Goal: Task Accomplishment & Management: Manage account settings

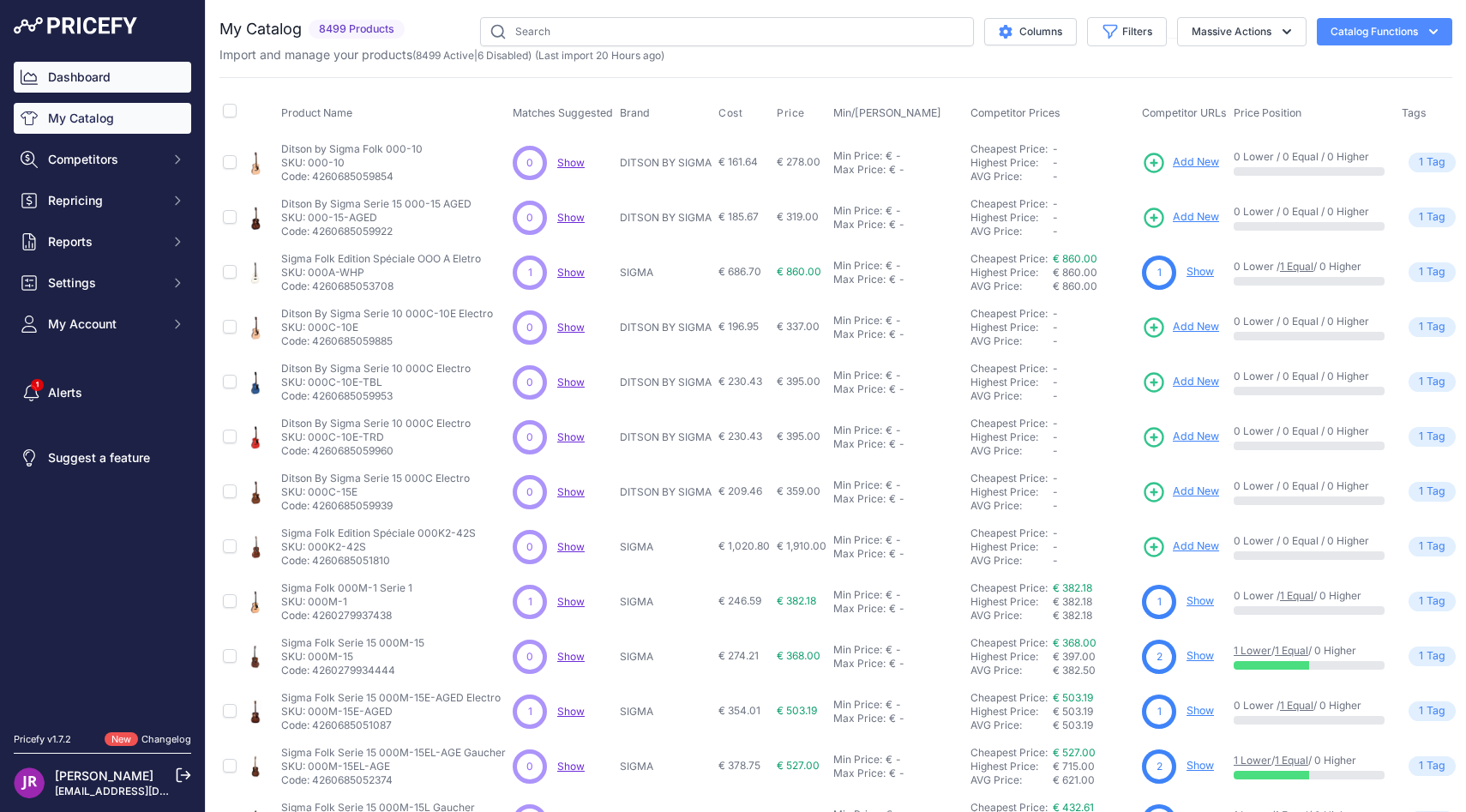
click at [75, 64] on link "Dashboard" at bounding box center [102, 77] width 178 height 31
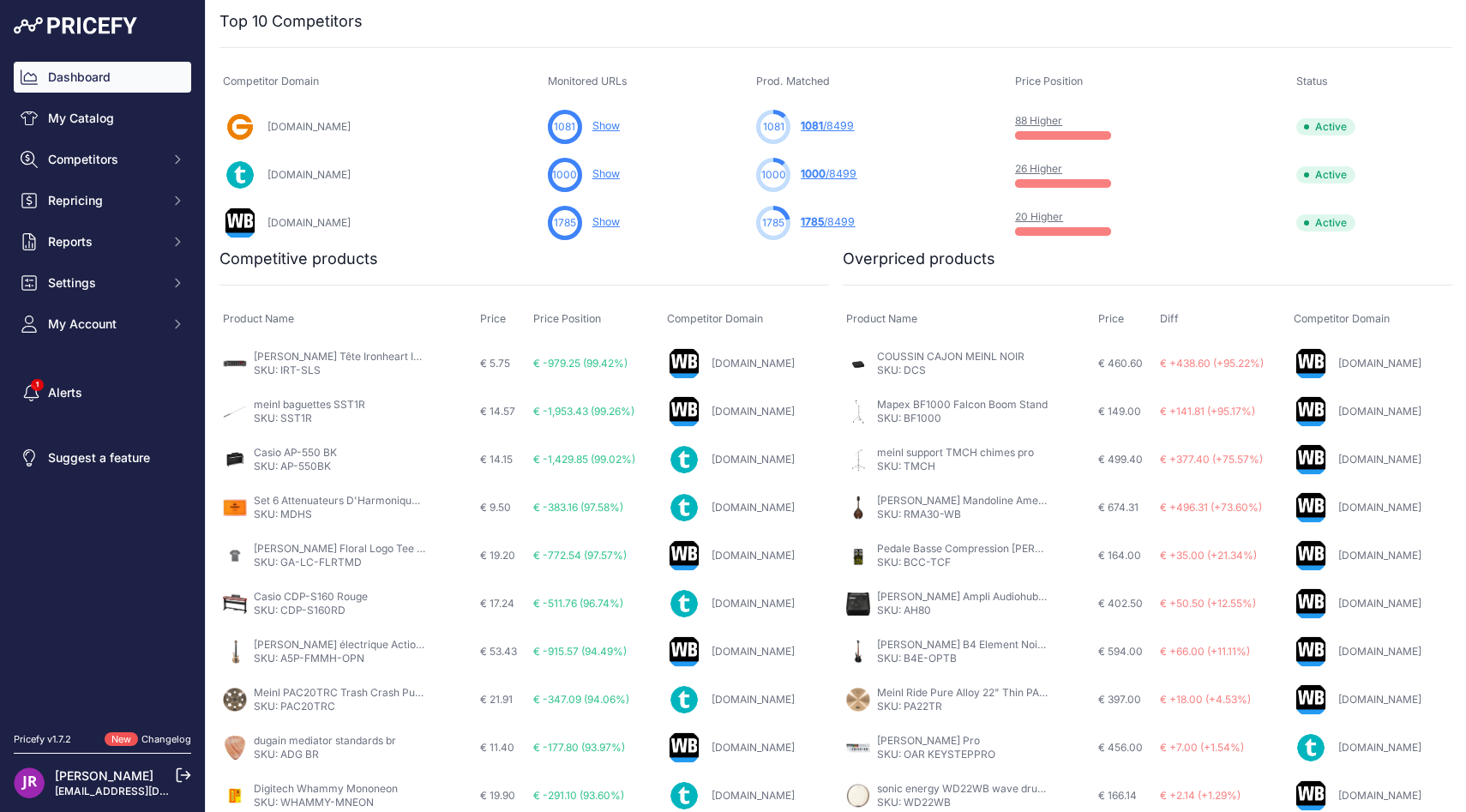
scroll to position [565, 0]
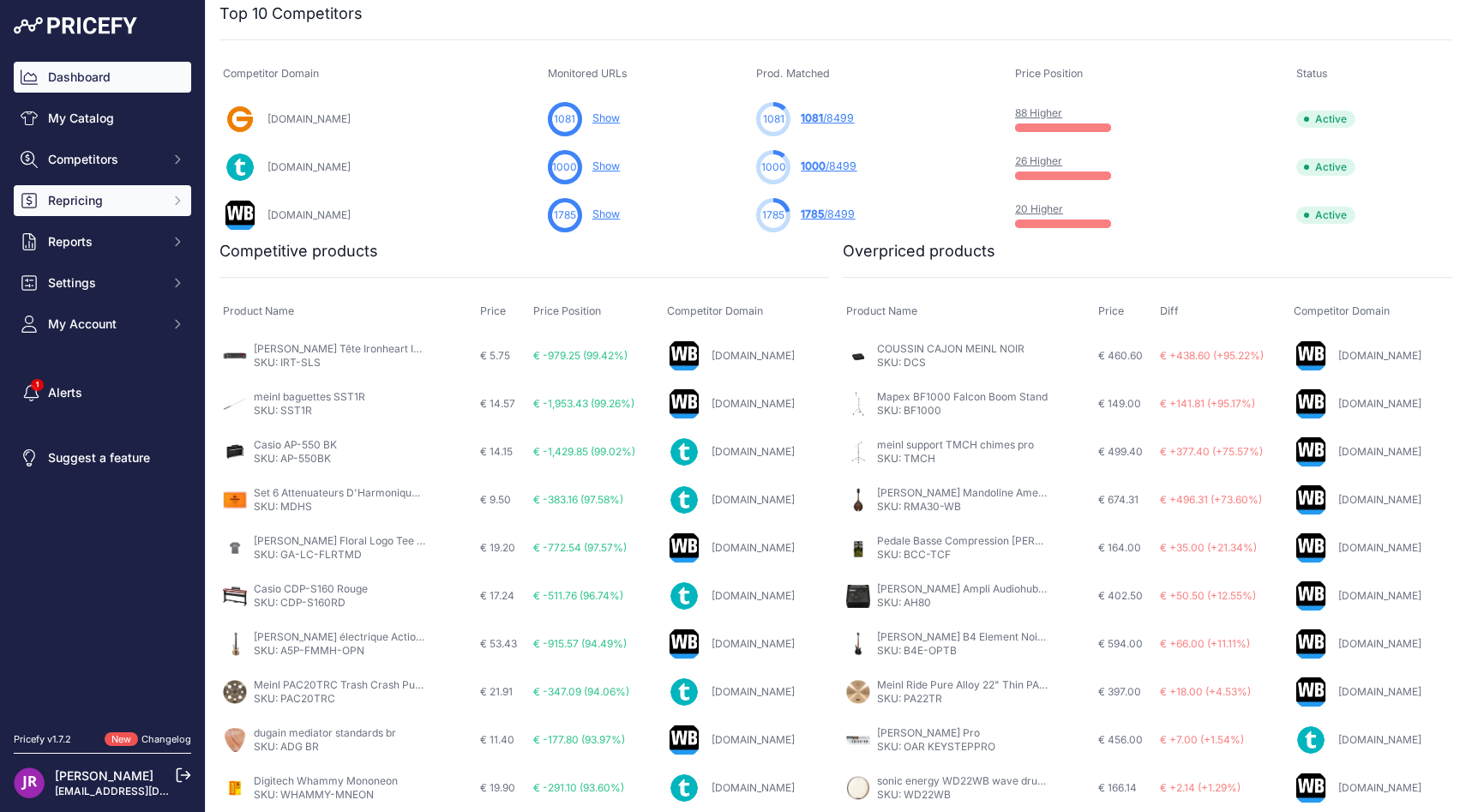
click at [114, 201] on span "Repricing" at bounding box center [105, 200] width 113 height 17
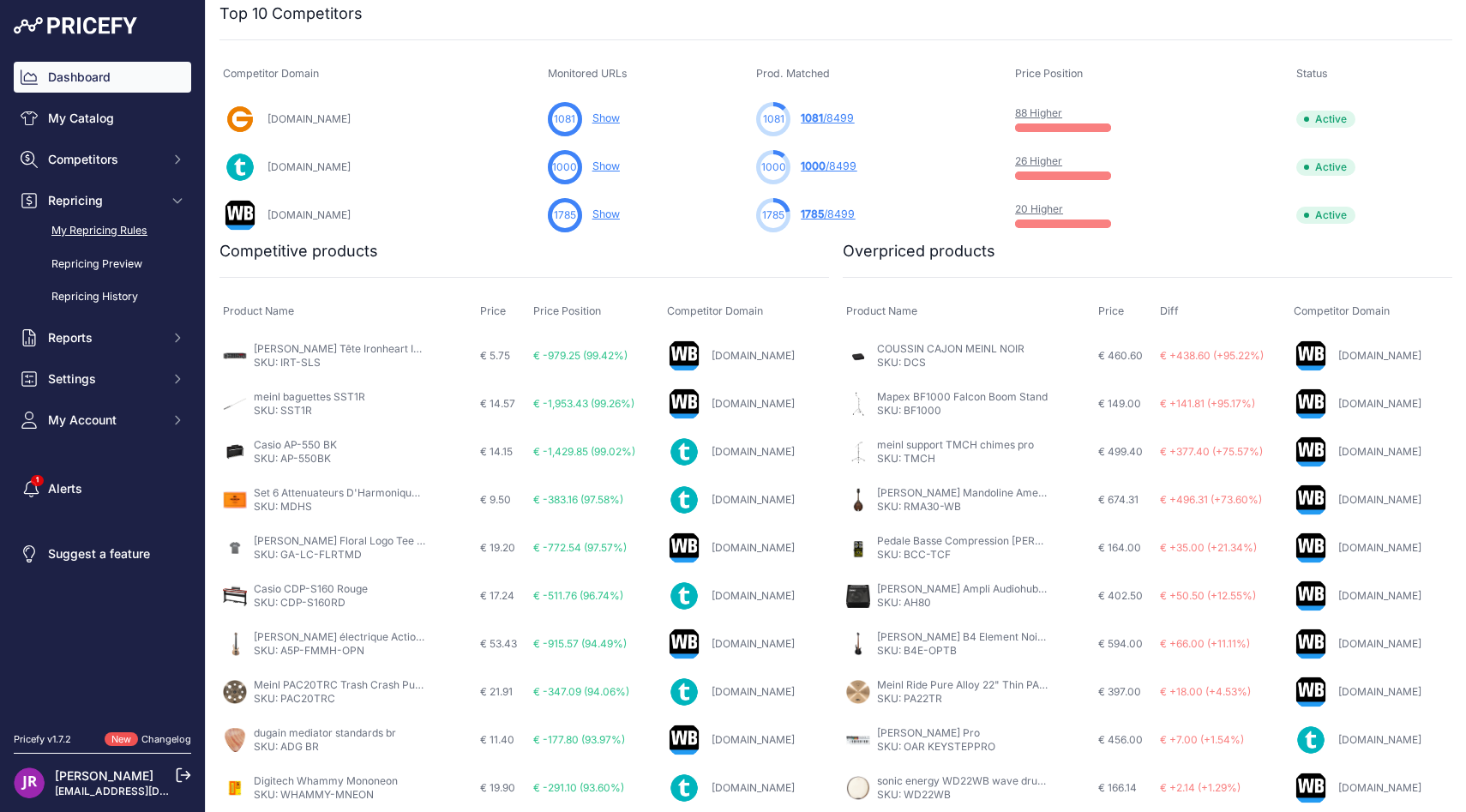
click at [118, 227] on link "My Repricing Rules" at bounding box center [102, 231] width 178 height 30
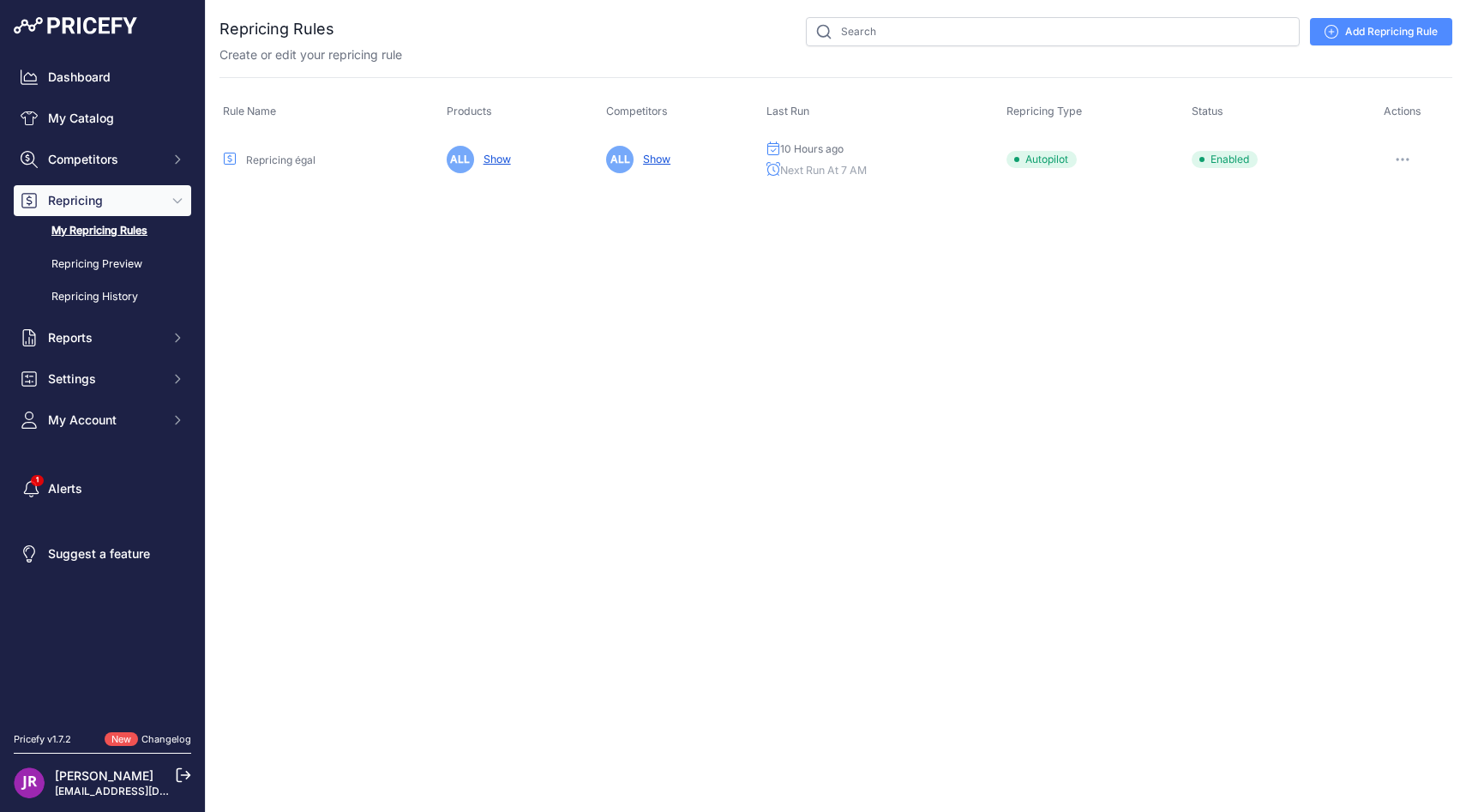
click at [1404, 162] on button "button" at bounding box center [1402, 159] width 34 height 24
click at [1403, 190] on link "Edit" at bounding box center [1394, 195] width 110 height 28
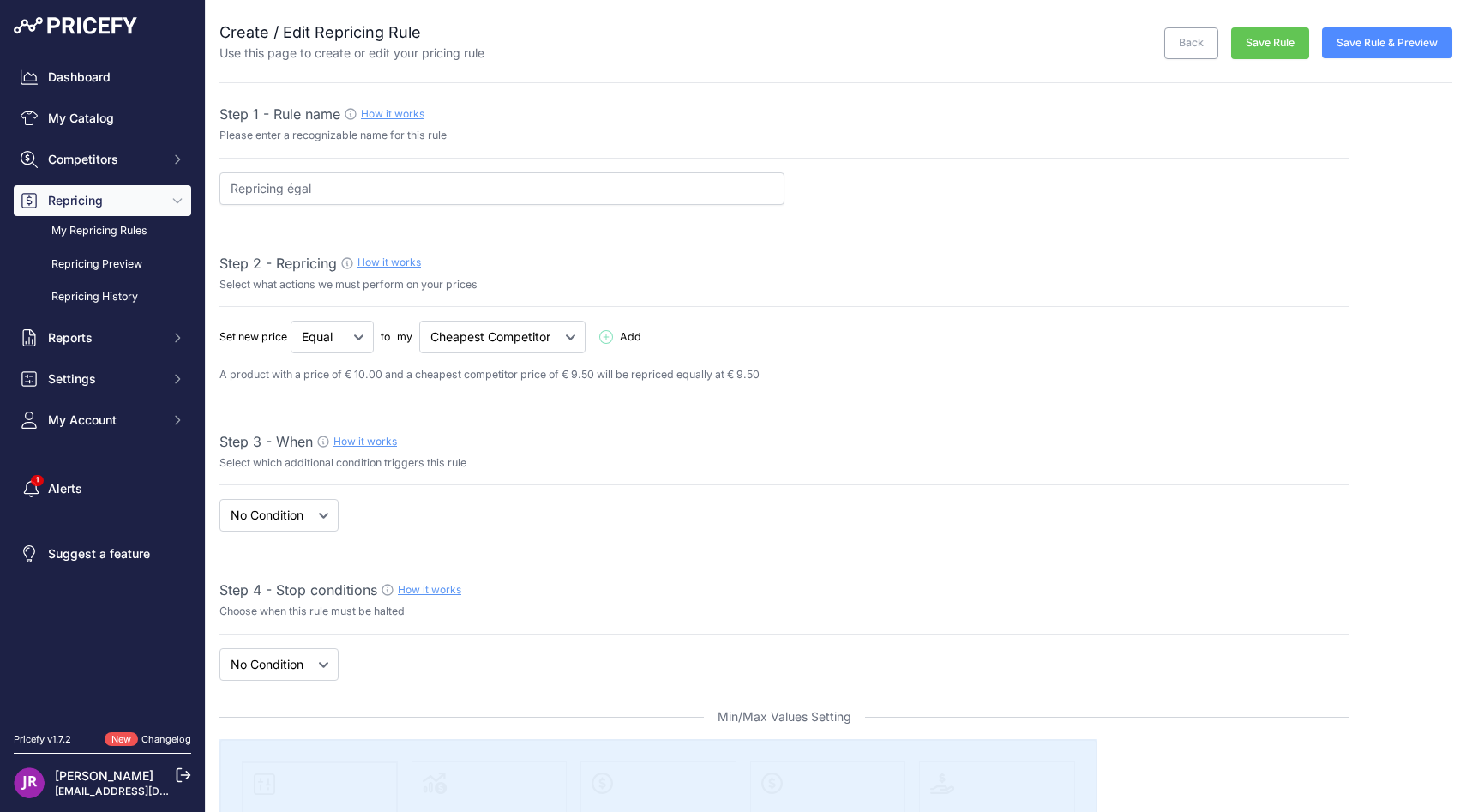
select select "7"
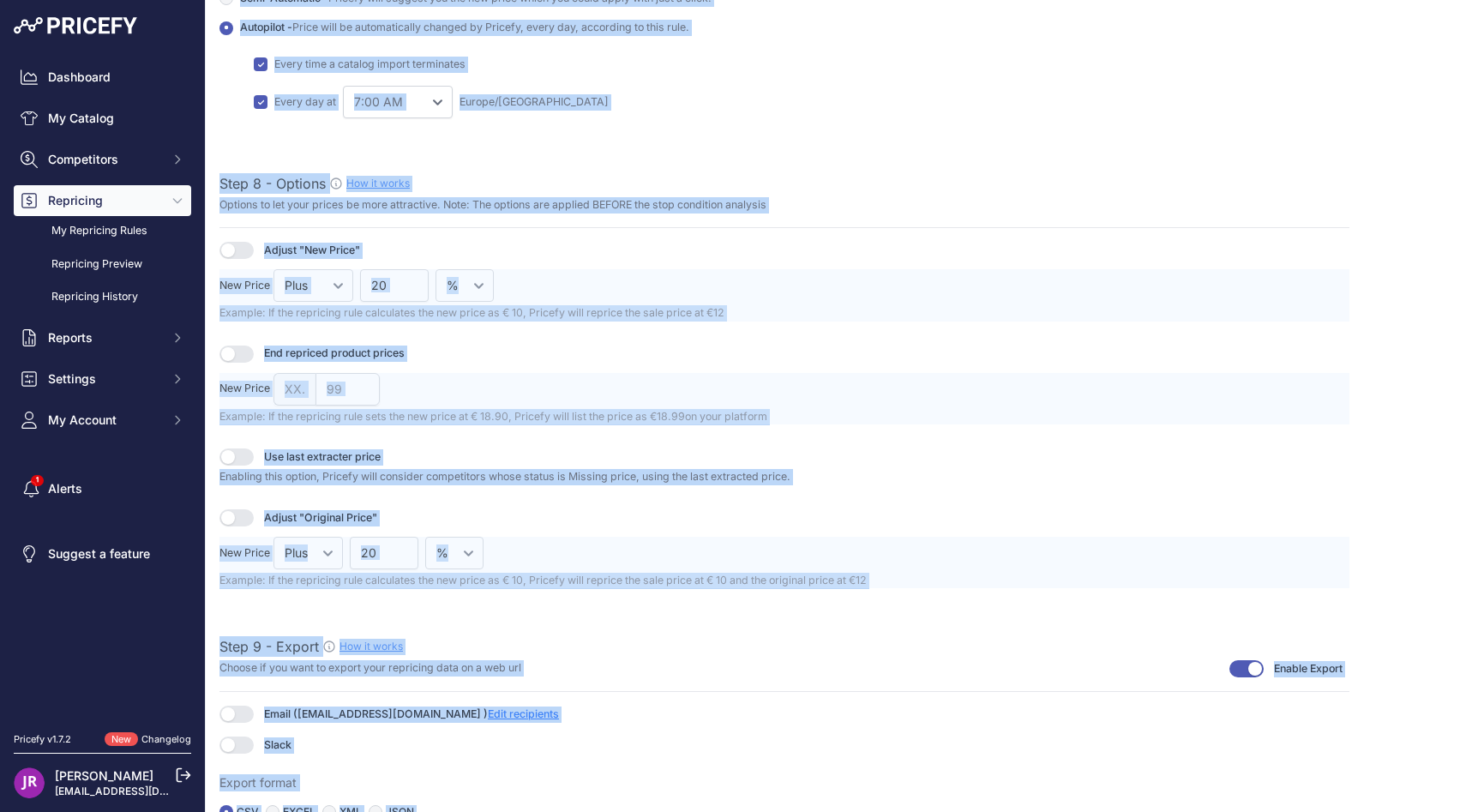
scroll to position [2038, 0]
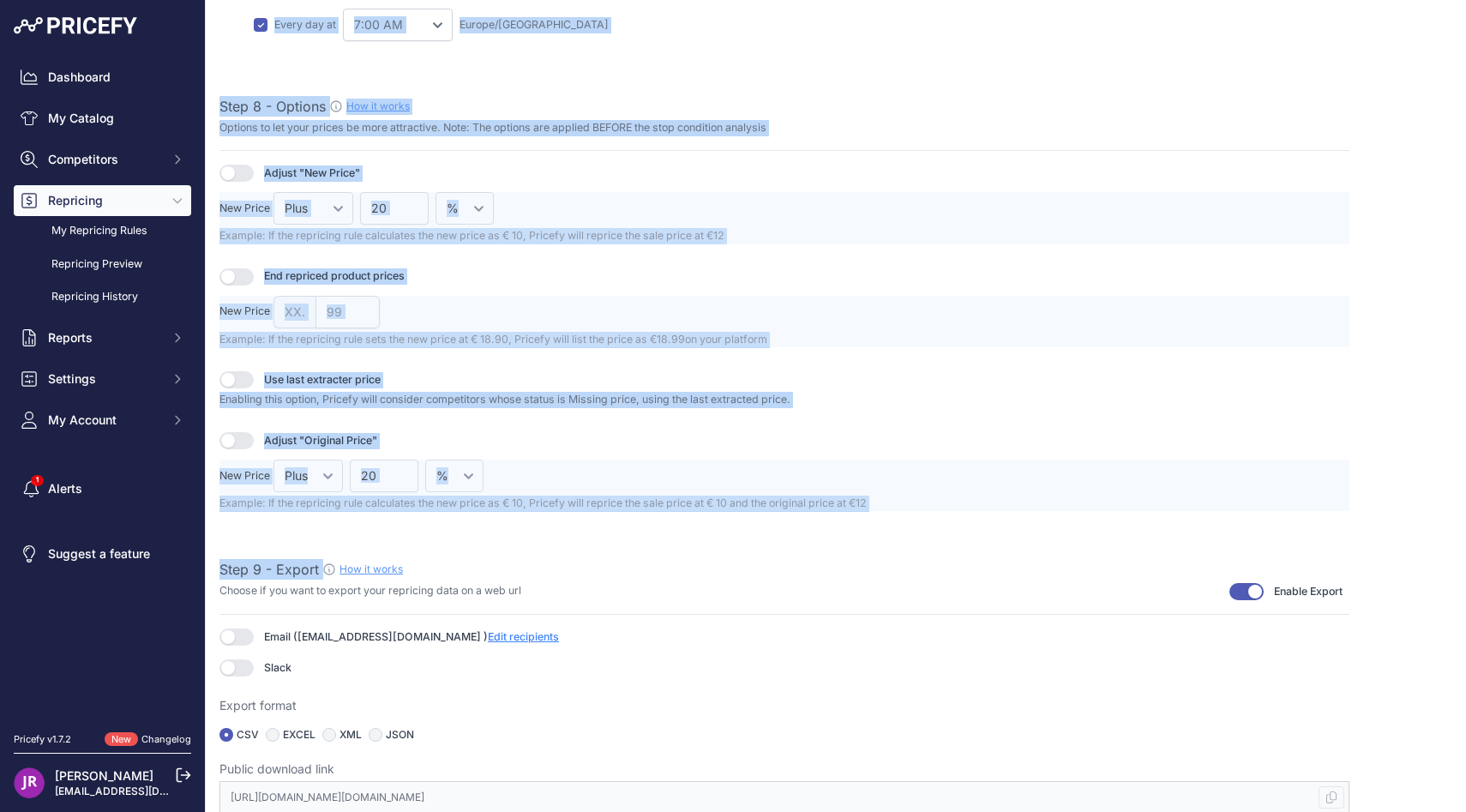
drag, startPoint x: 213, startPoint y: 113, endPoint x: 907, endPoint y: 515, distance: 802.0
copy div "Step 1 - Rule name How it works Please enter a recognizable name for this rule …"
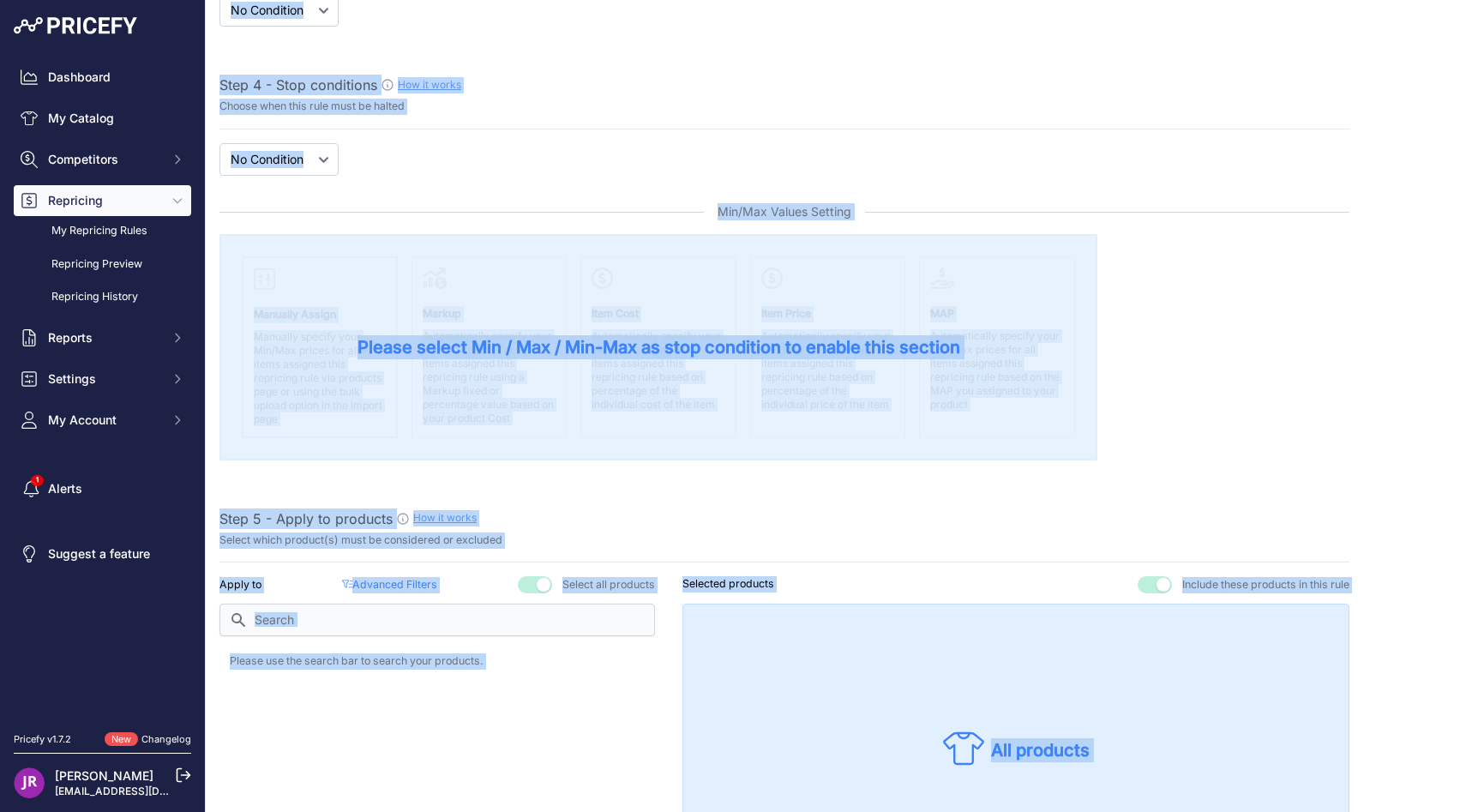
scroll to position [502, 0]
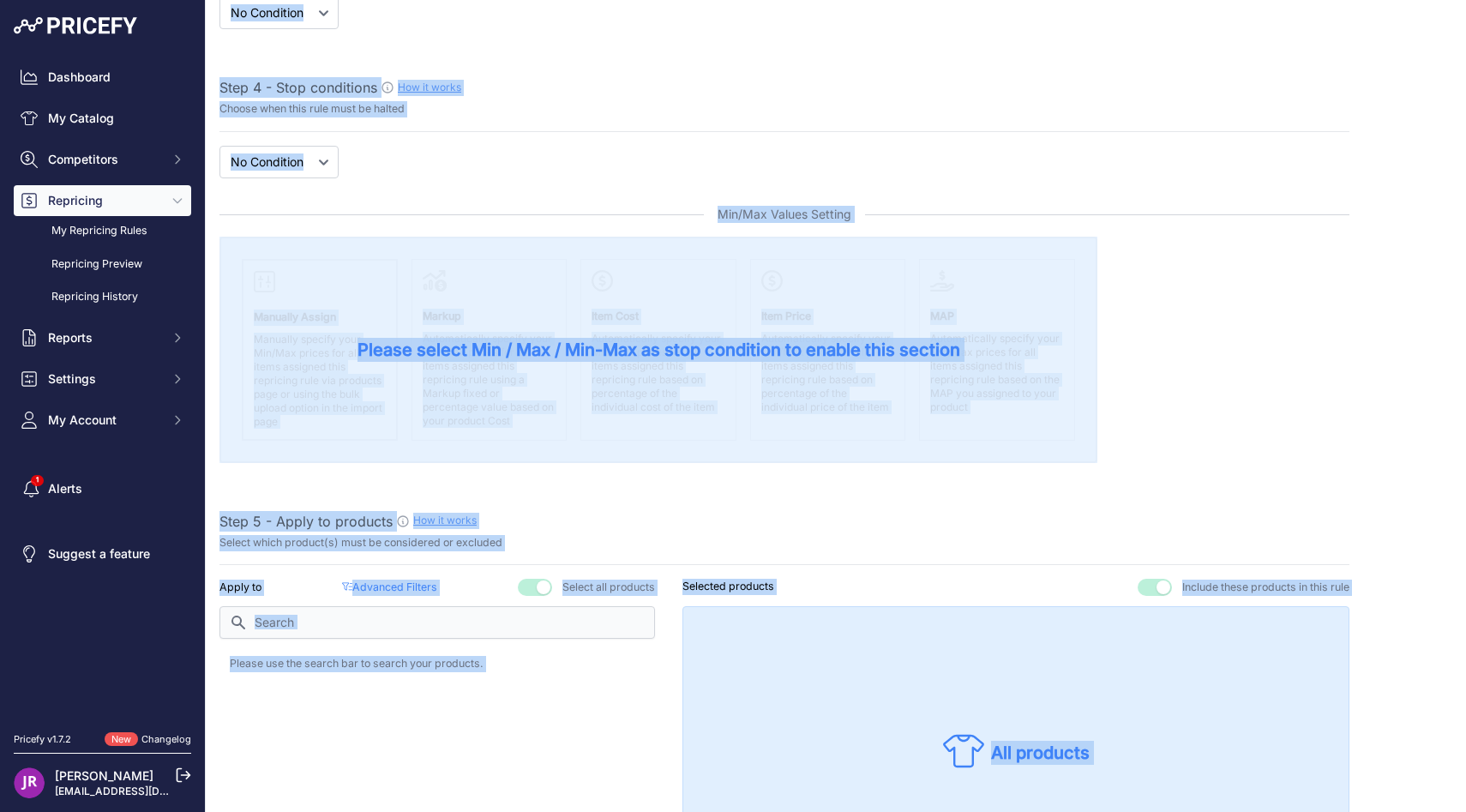
click at [458, 149] on div "If New Price No Condition is Add" at bounding box center [784, 162] width 1130 height 32
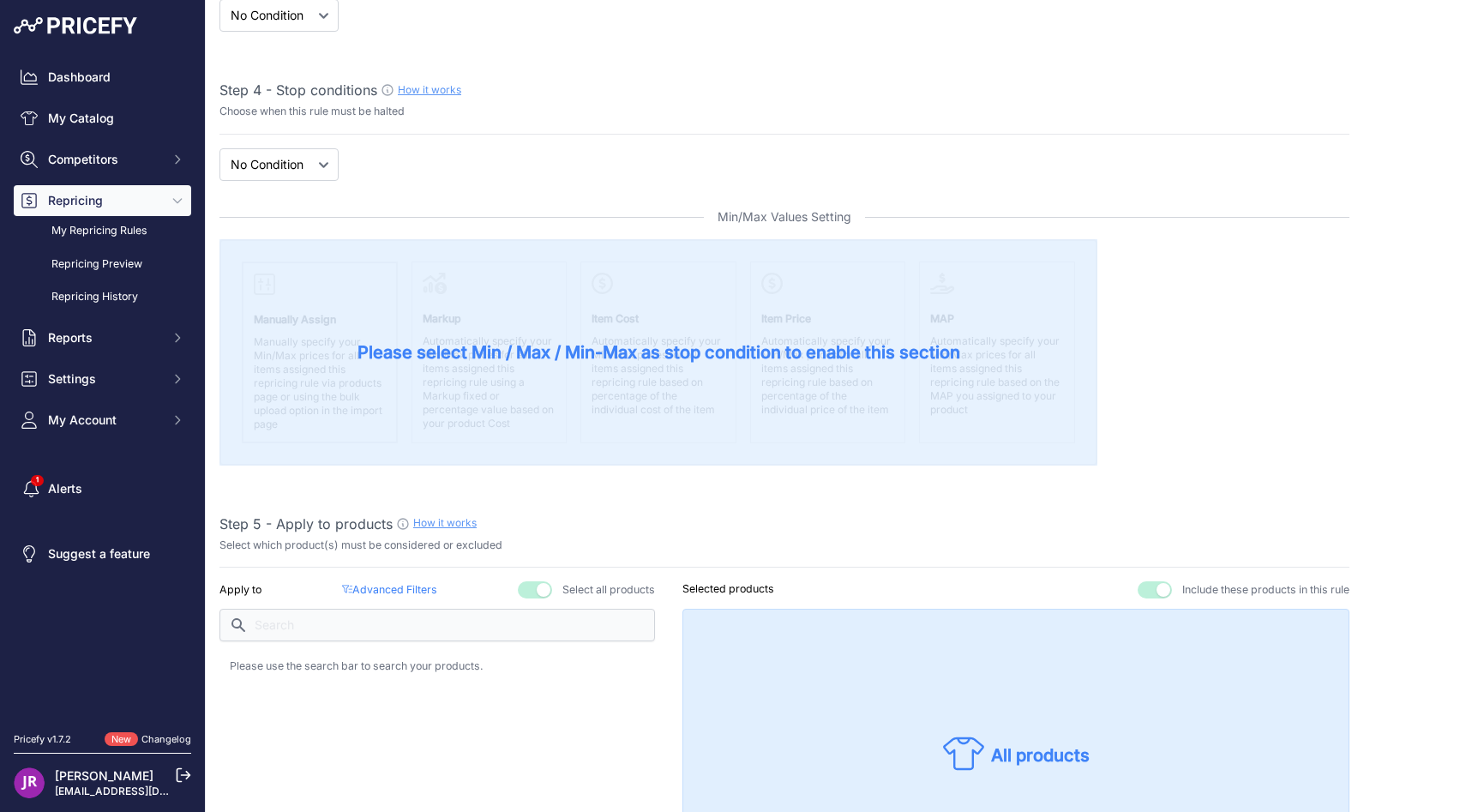
scroll to position [498, 0]
click at [311, 167] on select "New Price No Condition" at bounding box center [279, 165] width 119 height 32
select select "price"
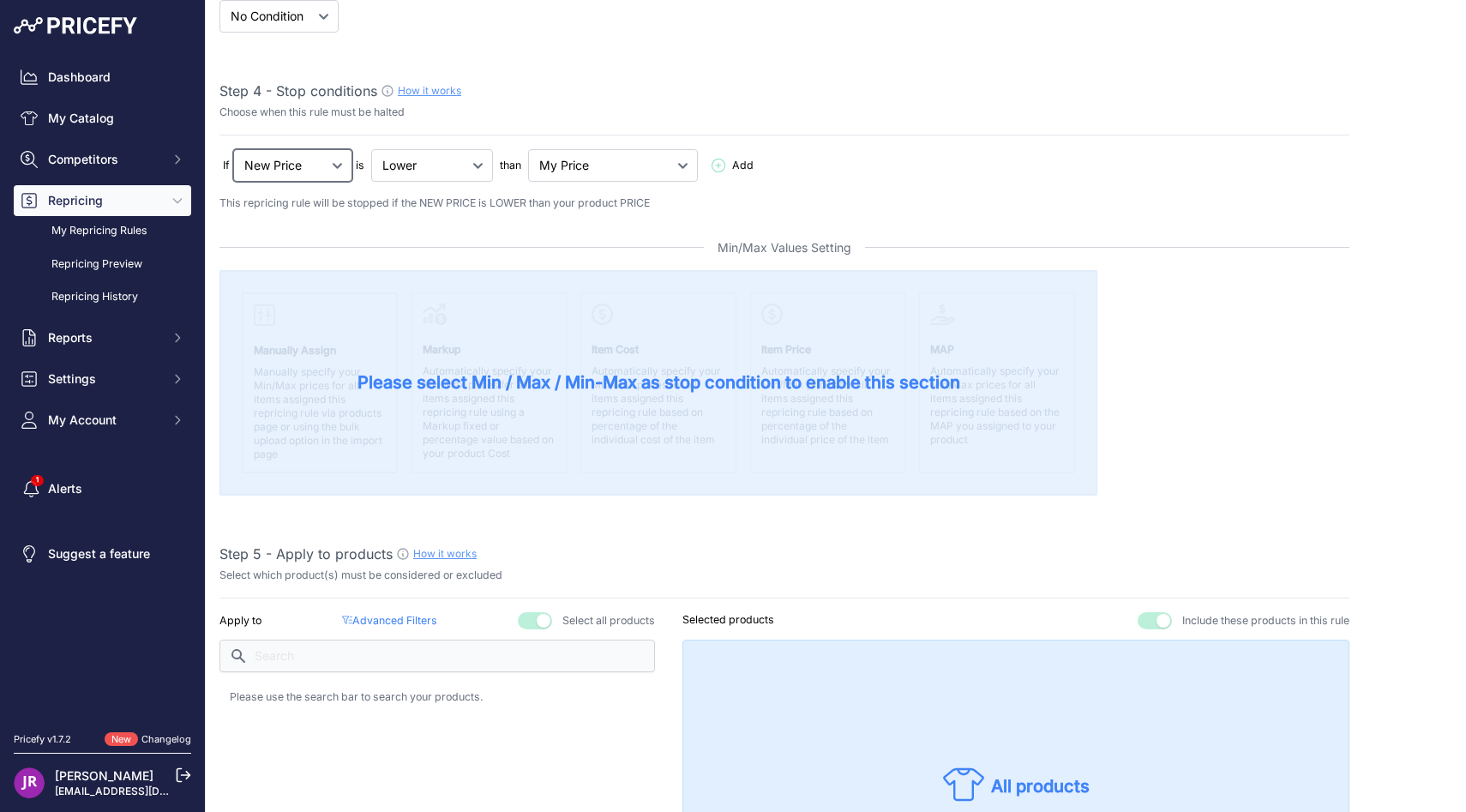
click at [297, 164] on select "New Price No Condition" at bounding box center [292, 165] width 119 height 32
click at [411, 164] on select "Lower Higher Lower/Higher" at bounding box center [431, 165] width 121 height 32
click at [603, 157] on select "My Price Min Price Max Price Min/Max Price My Cost" at bounding box center [613, 165] width 170 height 32
click at [732, 159] on span "Add" at bounding box center [742, 166] width 21 height 16
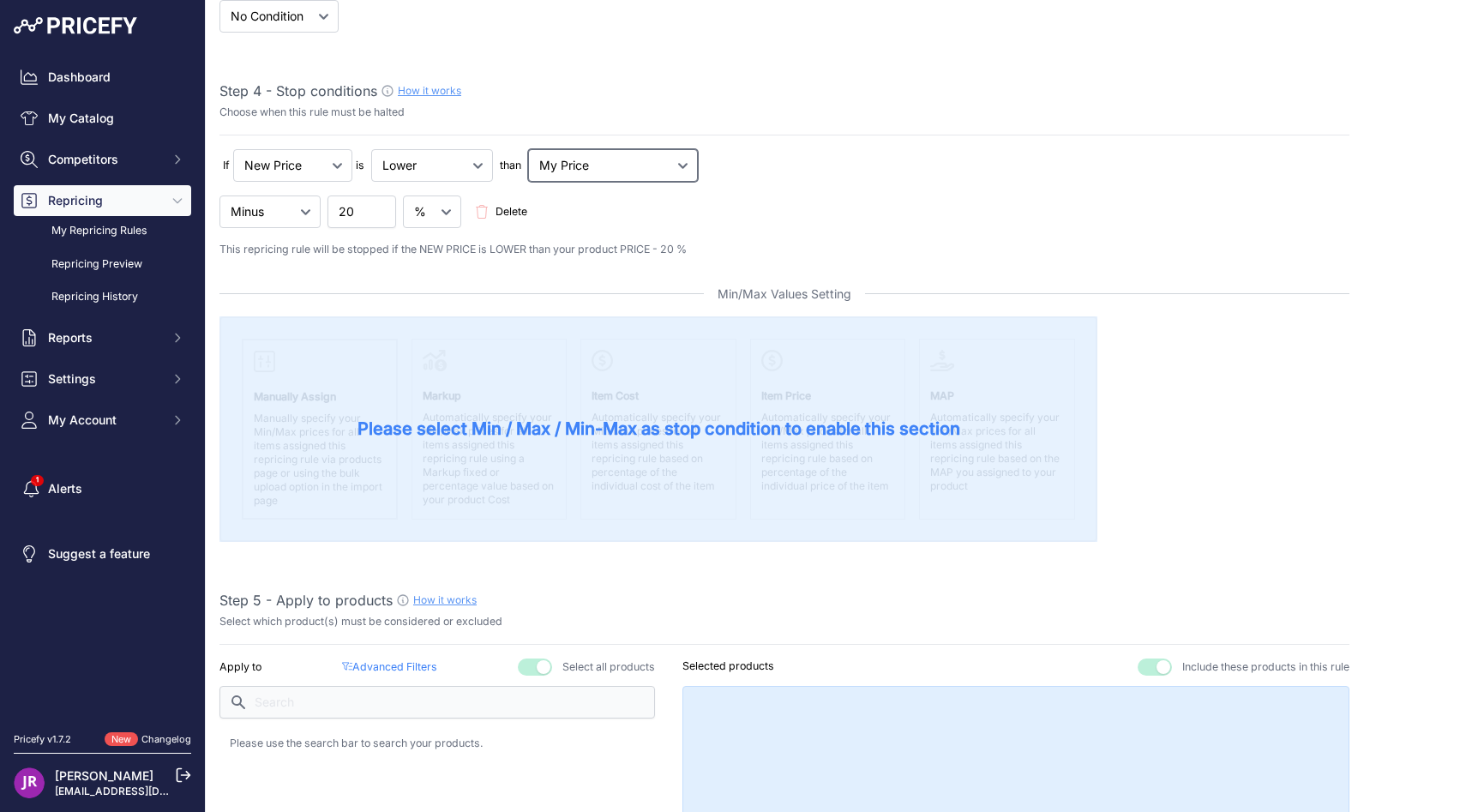
click at [589, 166] on select "My Price Min Price Max Price Min/Max Price My Cost" at bounding box center [613, 165] width 170 height 32
select select "my_cost"
click at [295, 212] on select "Minus Plus Multiplied Divided" at bounding box center [270, 212] width 101 height 32
drag, startPoint x: 359, startPoint y: 211, endPoint x: 312, endPoint y: 206, distance: 47.3
click at [314, 206] on div "Minus Plus Multiplied Divided 20 Delete" at bounding box center [784, 212] width 1130 height 32
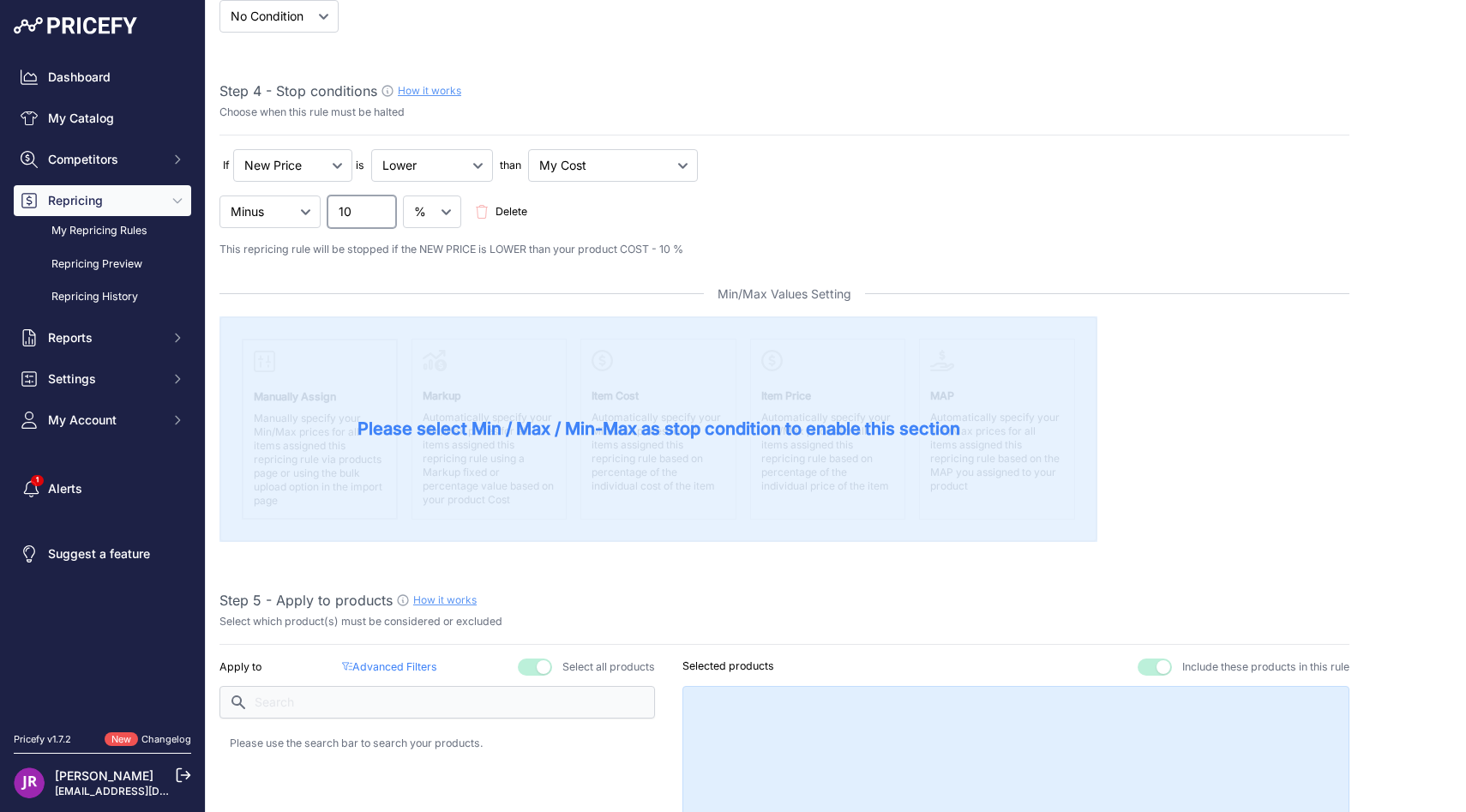
type input "10"
click at [699, 227] on div "Minus Plus Multiplied Divided 10 Delete" at bounding box center [784, 212] width 1130 height 32
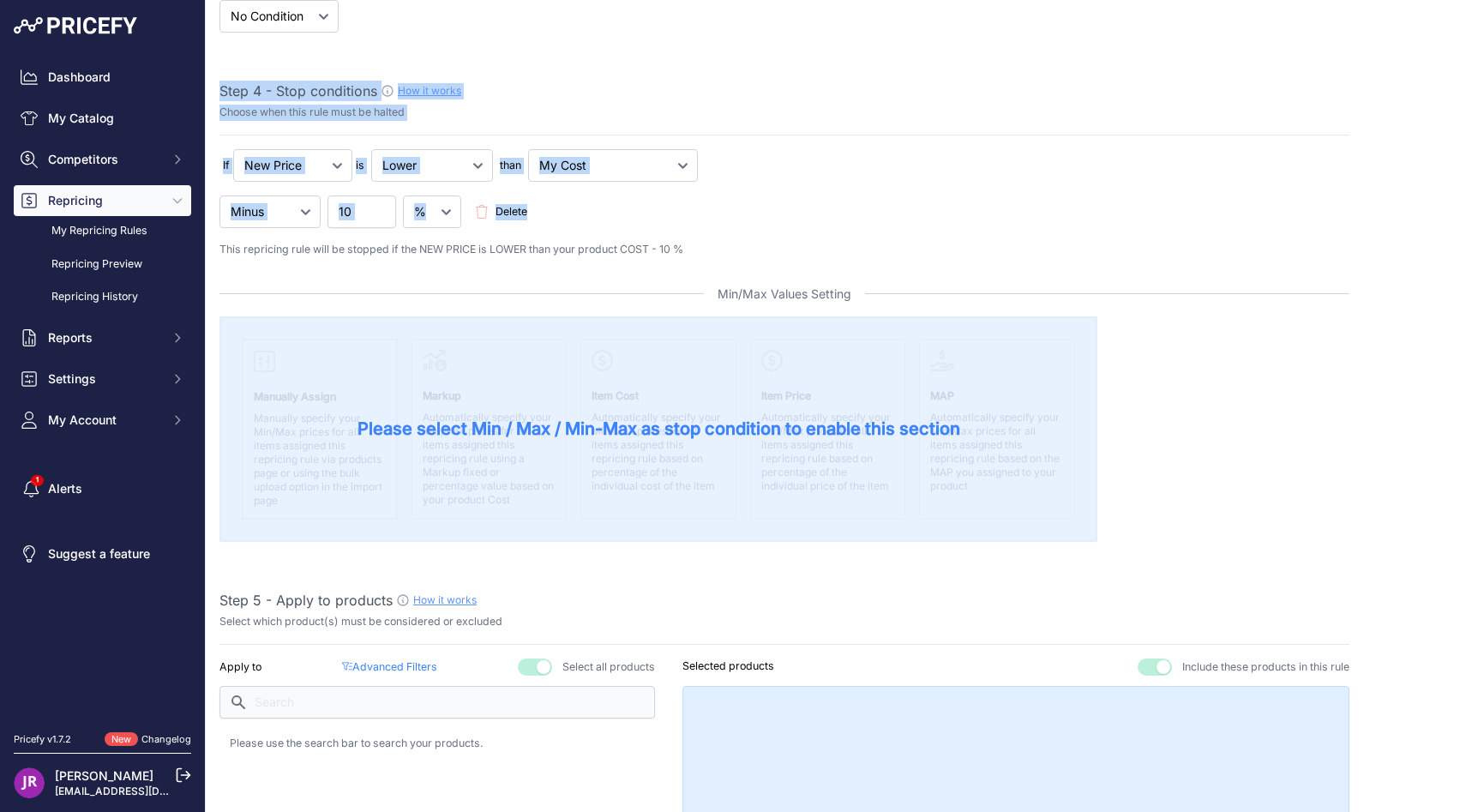
drag, startPoint x: 222, startPoint y: 88, endPoint x: 673, endPoint y: 225, distance: 471.3
copy div "Step 4 - Stop conditions How it works Choose when this rule must be halted If N…"
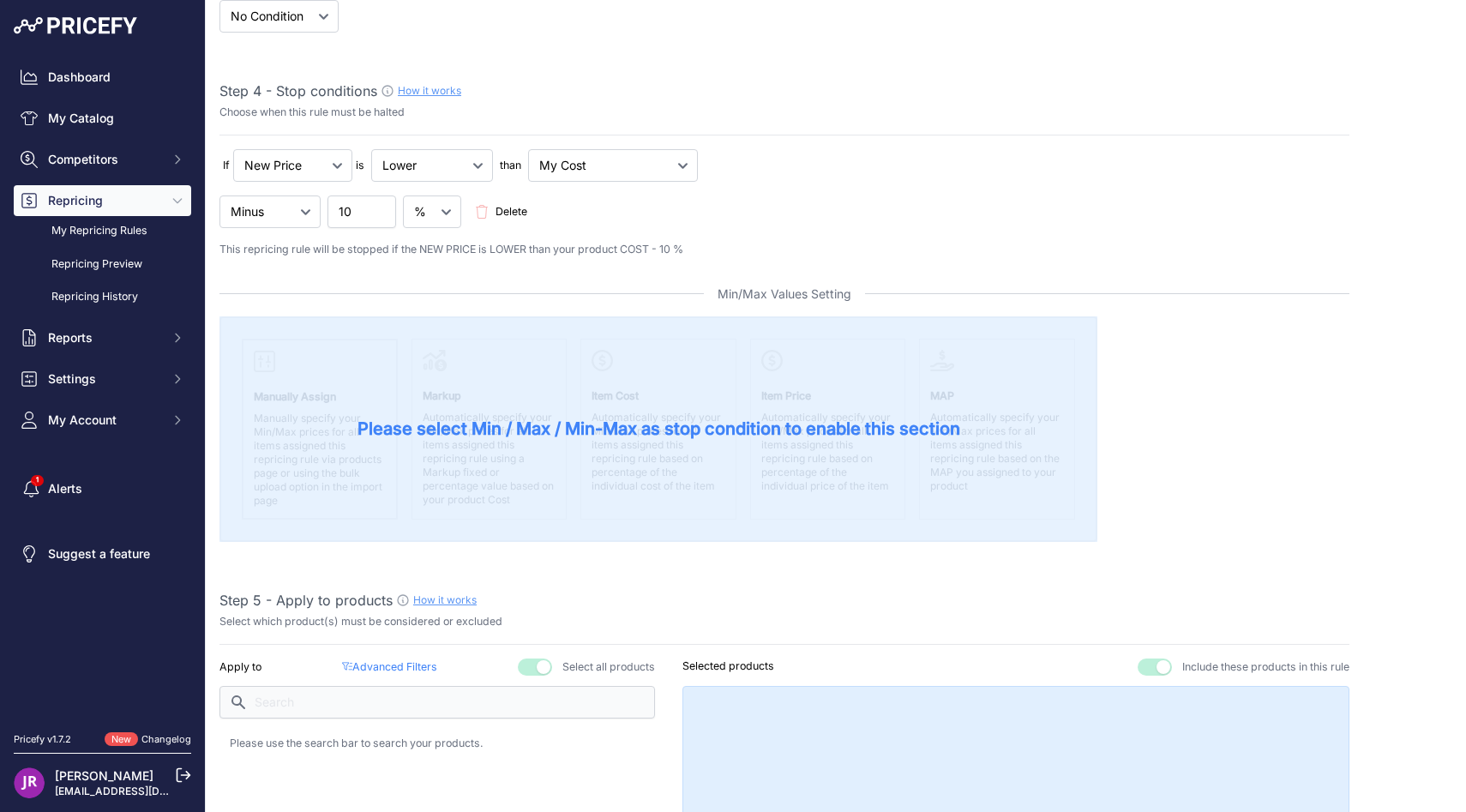
click at [293, 233] on div "If New Price No Condition is" at bounding box center [784, 204] width 1130 height 109
click at [297, 213] on select "Minus Plus Multiplied Divided" at bounding box center [270, 212] width 101 height 32
drag, startPoint x: 205, startPoint y: 159, endPoint x: 455, endPoint y: 222, distance: 257.8
click at [455, 222] on div "Dashboard My Catalog Competitors Competitors Monitored URLs MAP infringements R…" at bounding box center [733, 406] width 1466 height 812
click at [456, 308] on div at bounding box center [784, 294] width 1130 height 45
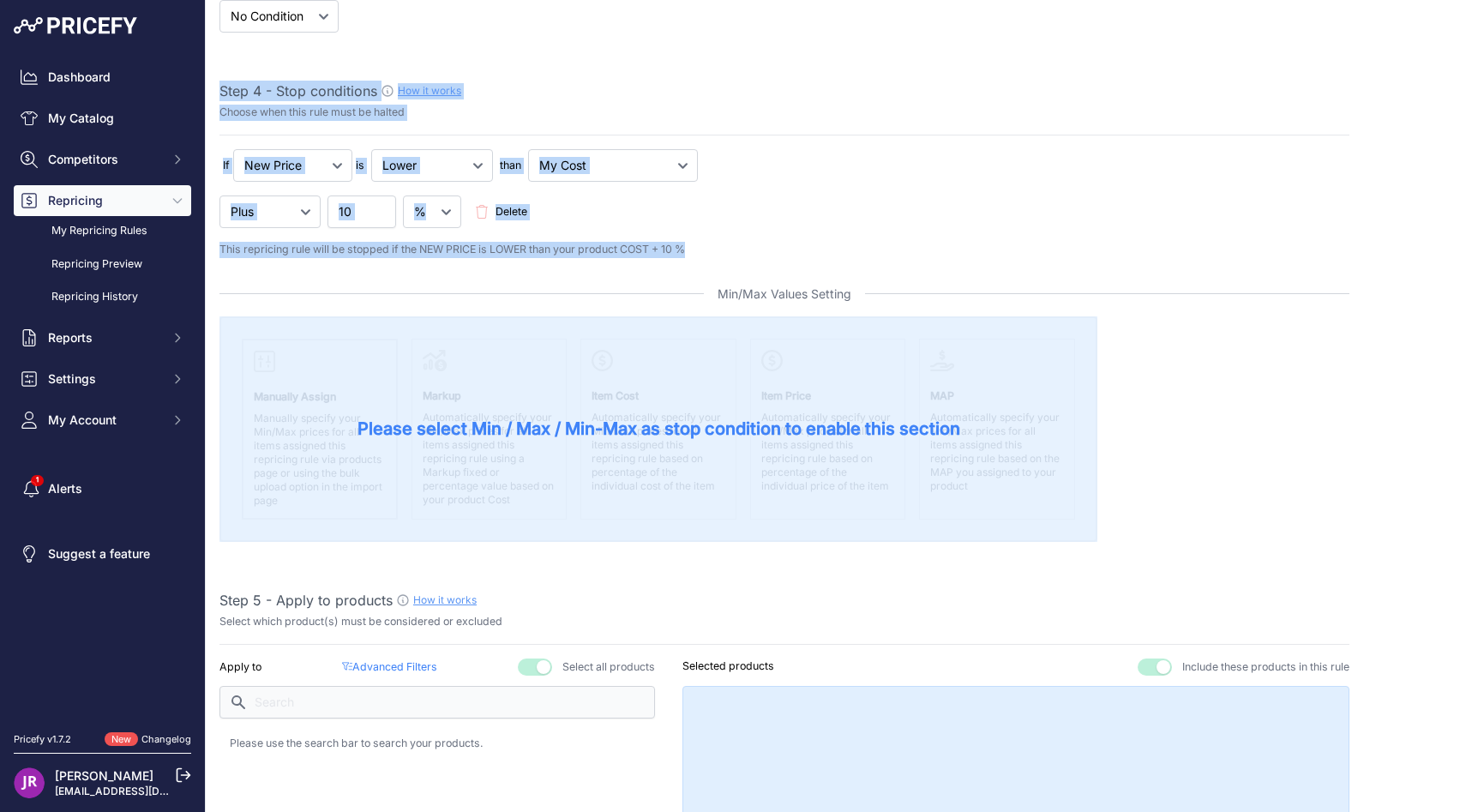
drag, startPoint x: 220, startPoint y: 91, endPoint x: 772, endPoint y: 248, distance: 573.9
click at [772, 248] on p "This repricing rule will be stopped if the NEW PRICE is LOWER than your product…" at bounding box center [784, 250] width 1130 height 16
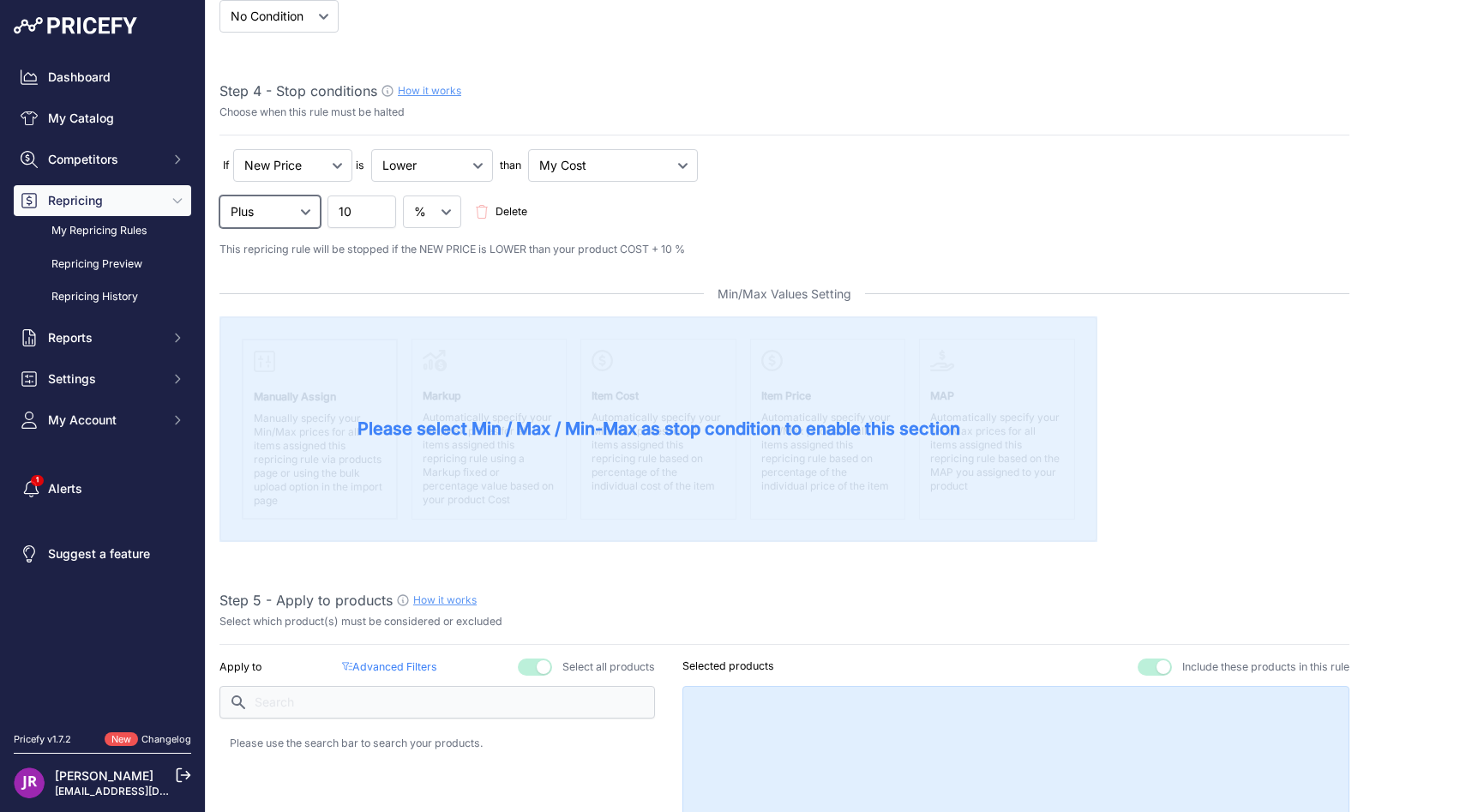
click at [269, 219] on select "Minus Plus Multiplied Divided" at bounding box center [270, 212] width 101 height 32
click at [267, 212] on select "Minus Plus Multiplied Divided" at bounding box center [270, 212] width 101 height 32
select select "plus"
click at [289, 272] on div at bounding box center [784, 294] width 1130 height 45
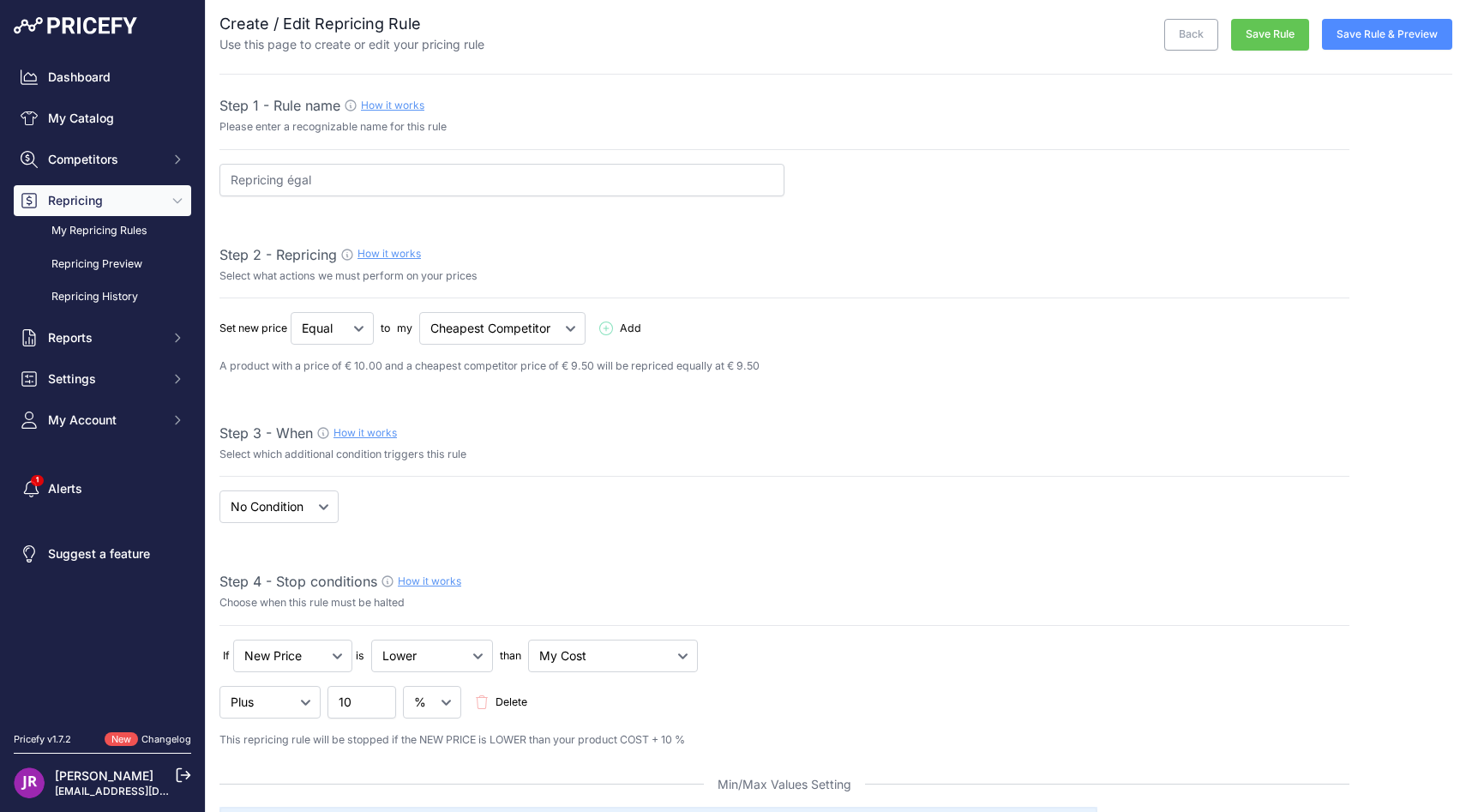
scroll to position [10, 0]
click at [336, 698] on input "10" at bounding box center [362, 701] width 69 height 32
type input "20"
drag, startPoint x: 1353, startPoint y: 137, endPoint x: 1369, endPoint y: 13, distance: 125.0
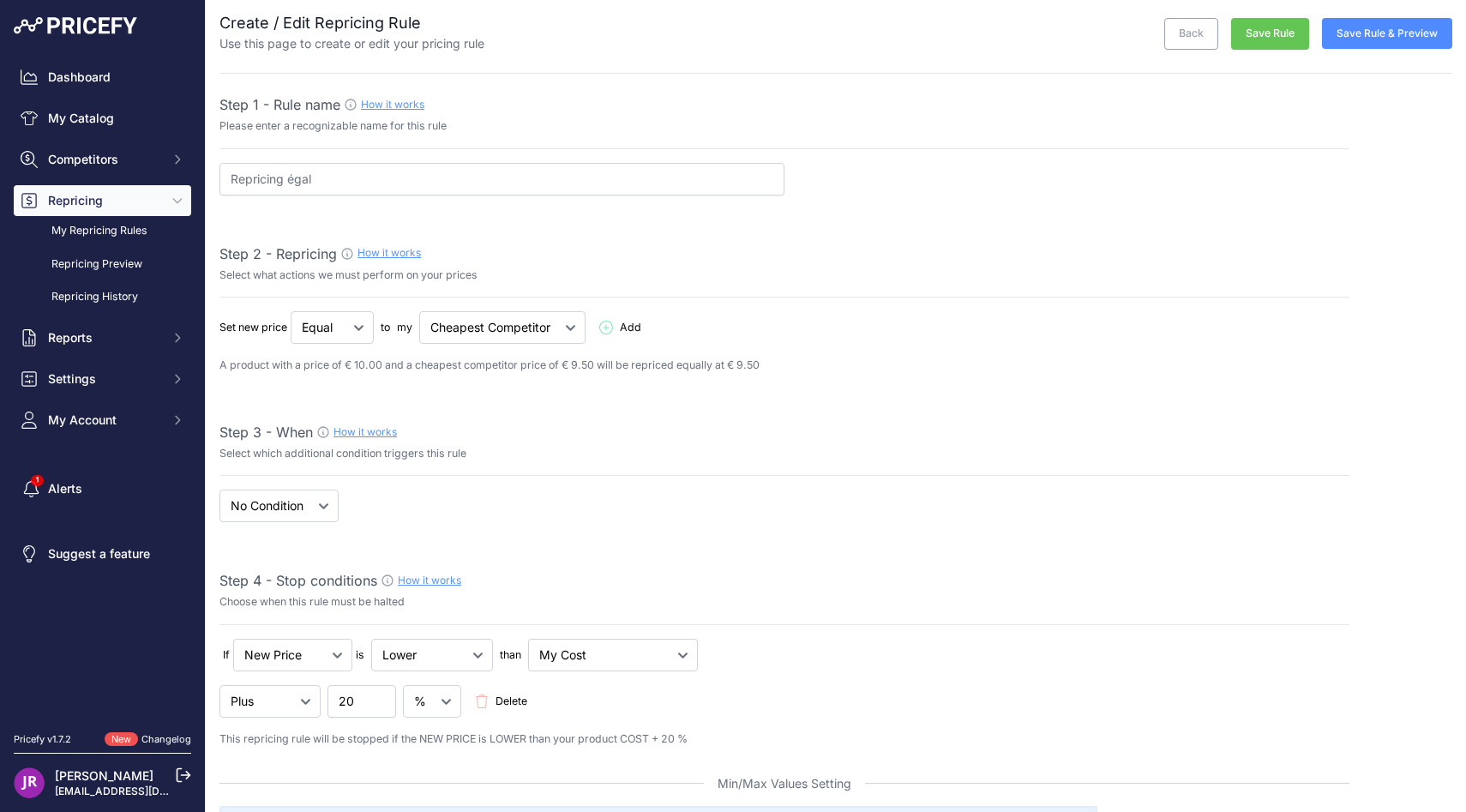
click at [1369, 30] on button "Save Rule & Preview" at bounding box center [1386, 33] width 130 height 31
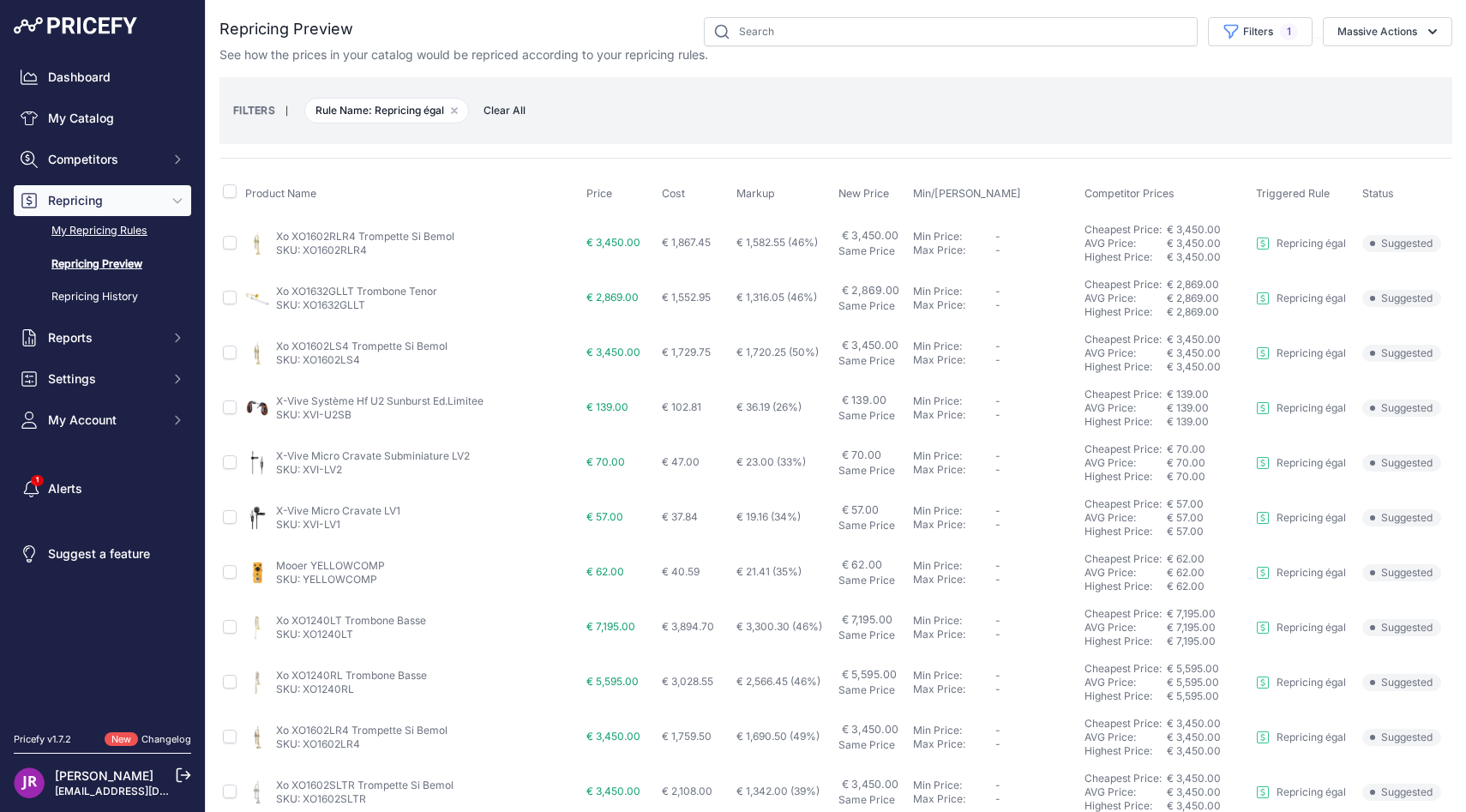
click at [98, 243] on link "My Repricing Rules" at bounding box center [102, 231] width 178 height 30
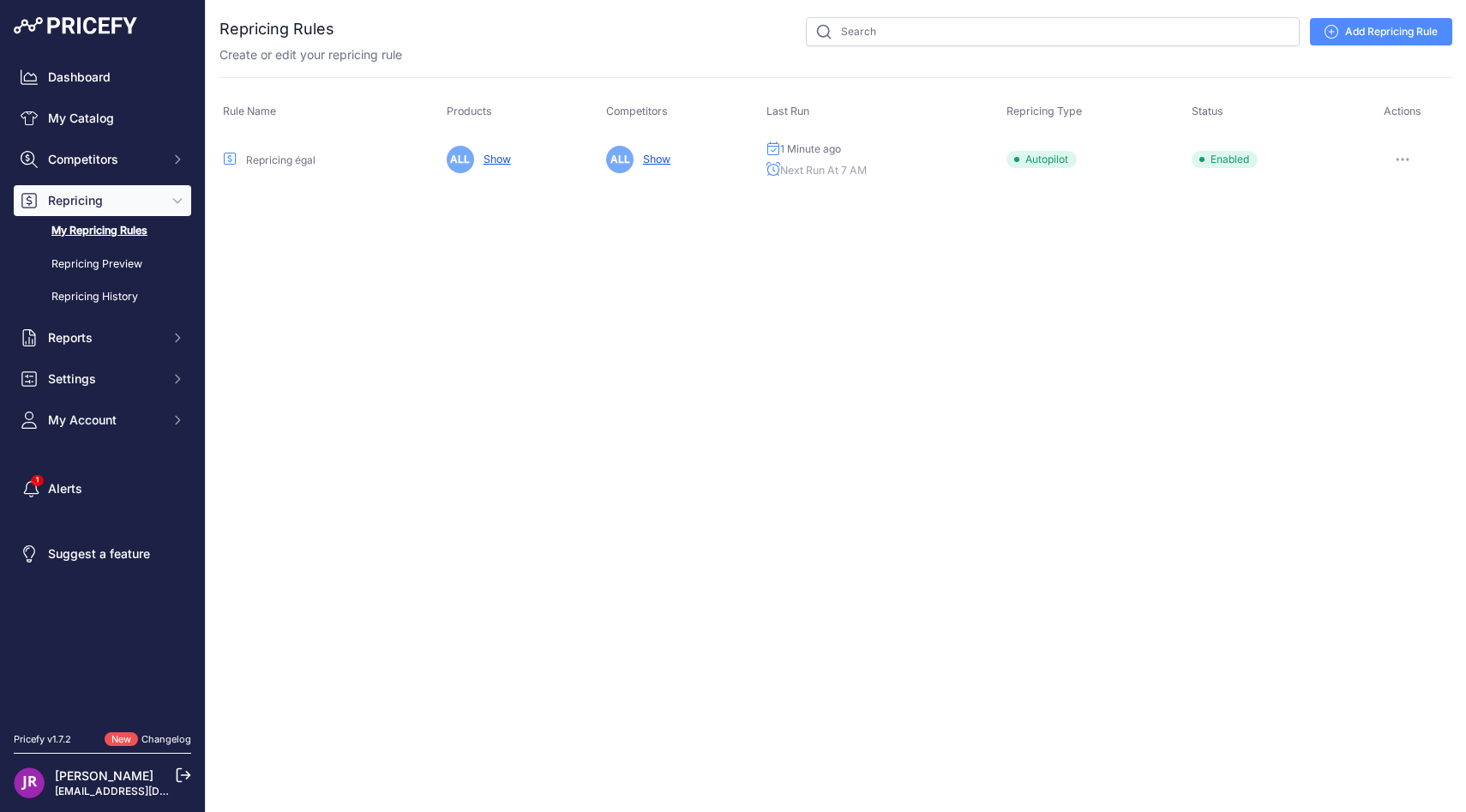
click at [1414, 159] on button "button" at bounding box center [1402, 159] width 34 height 24
click at [1389, 186] on link "Edit" at bounding box center [1394, 195] width 110 height 28
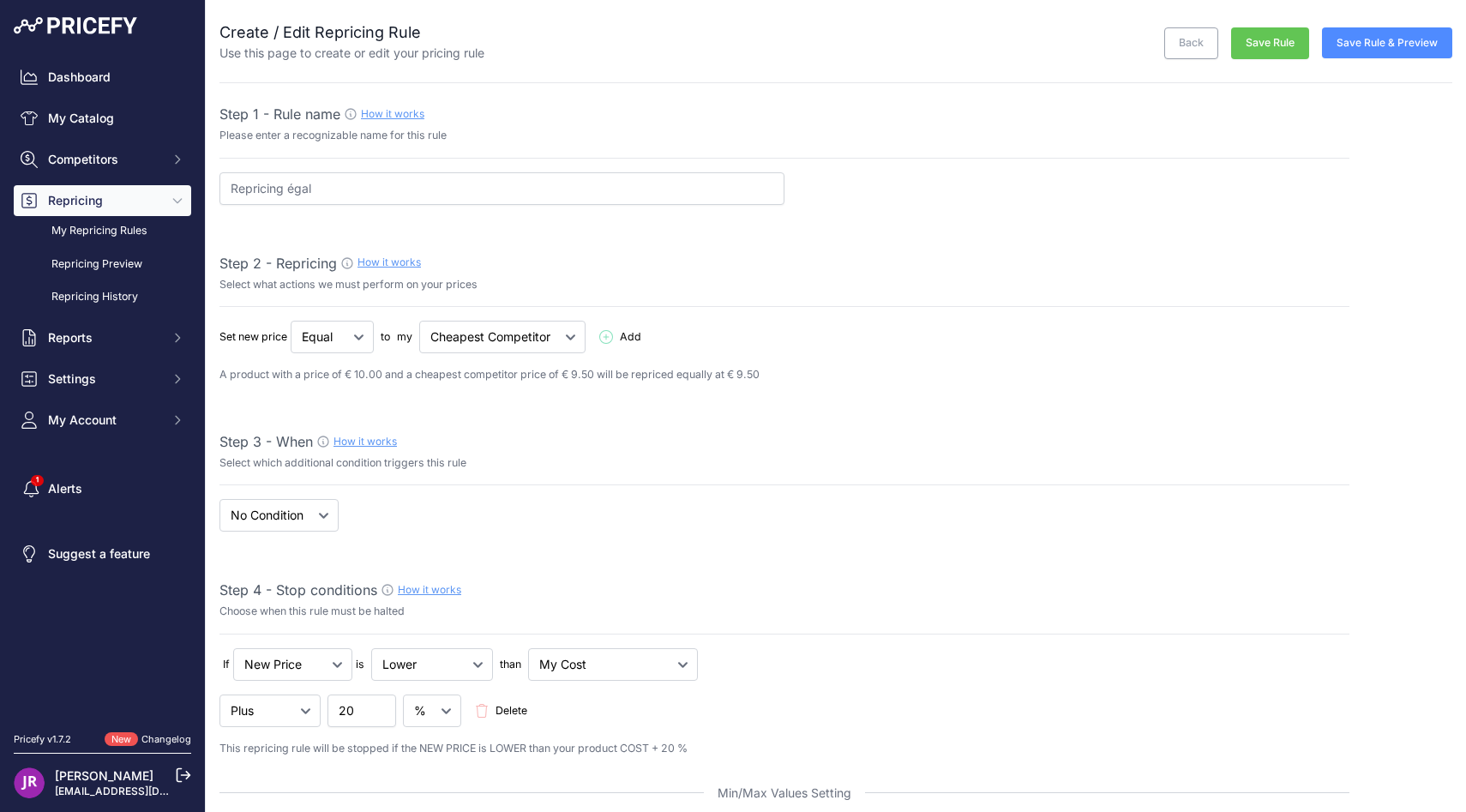
select select "7"
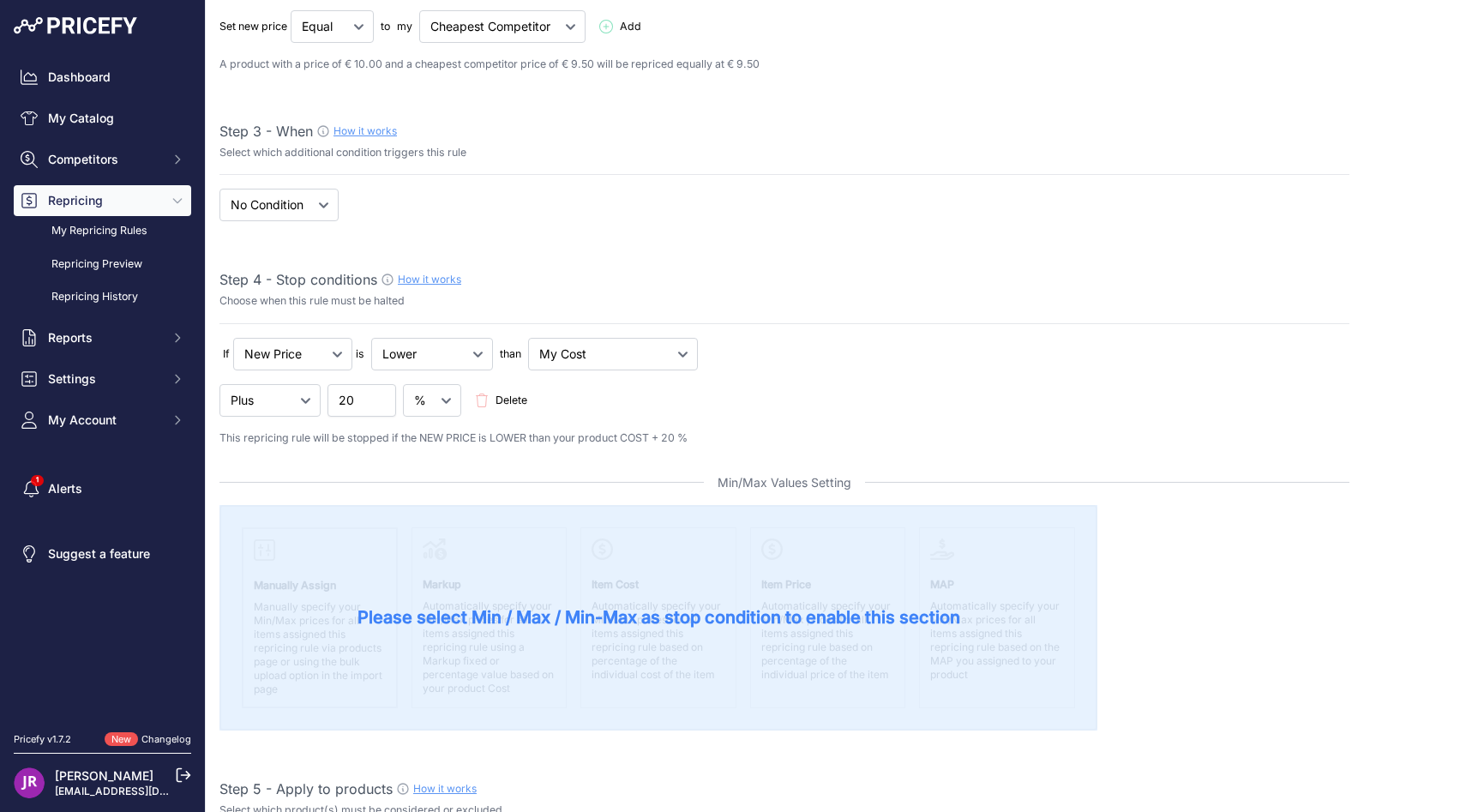
scroll to position [317, 0]
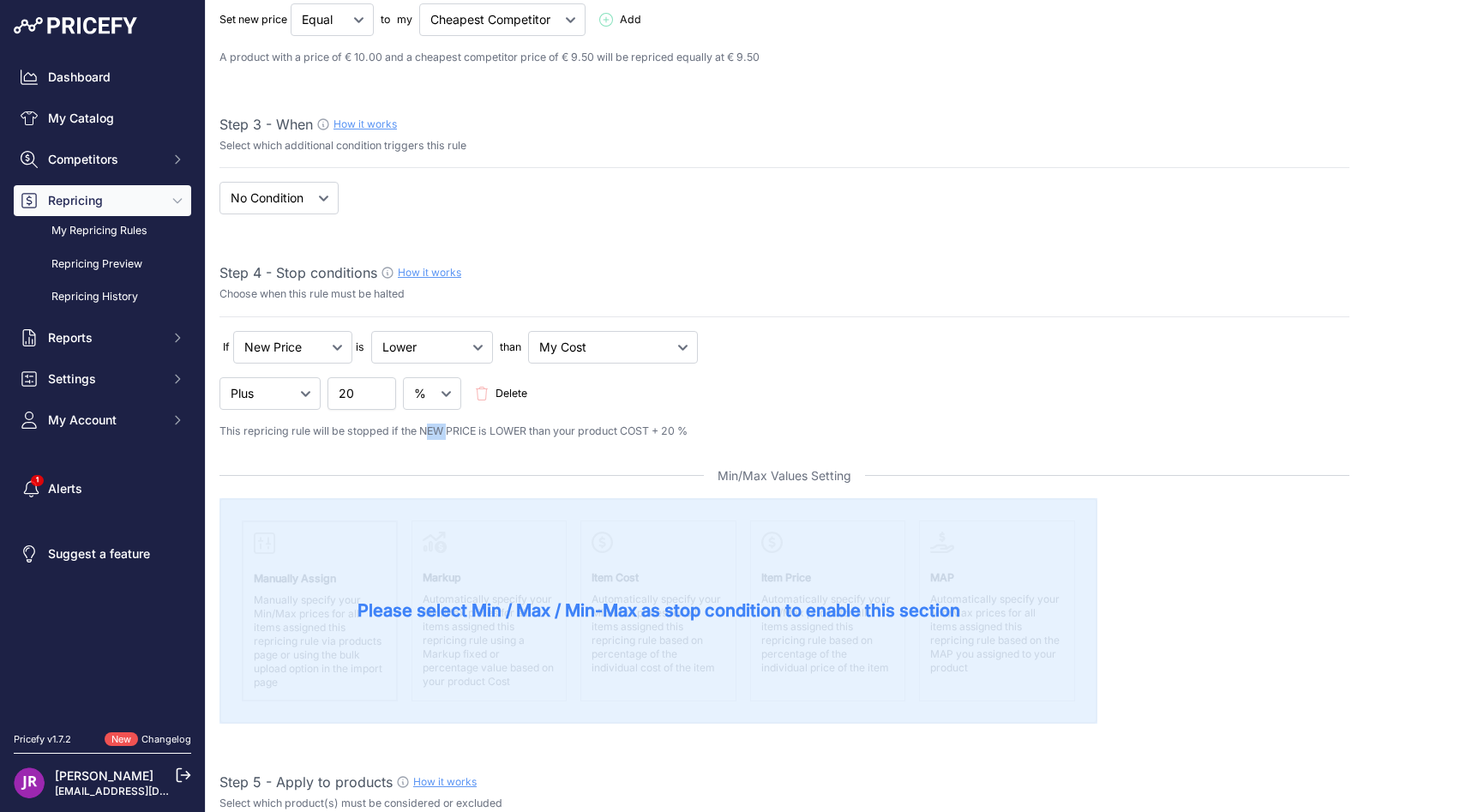
drag, startPoint x: 426, startPoint y: 431, endPoint x: 452, endPoint y: 435, distance: 26.3
click at [452, 435] on p "This repricing rule will be stopped if the NEW PRICE is LOWER than your product…" at bounding box center [784, 431] width 1130 height 16
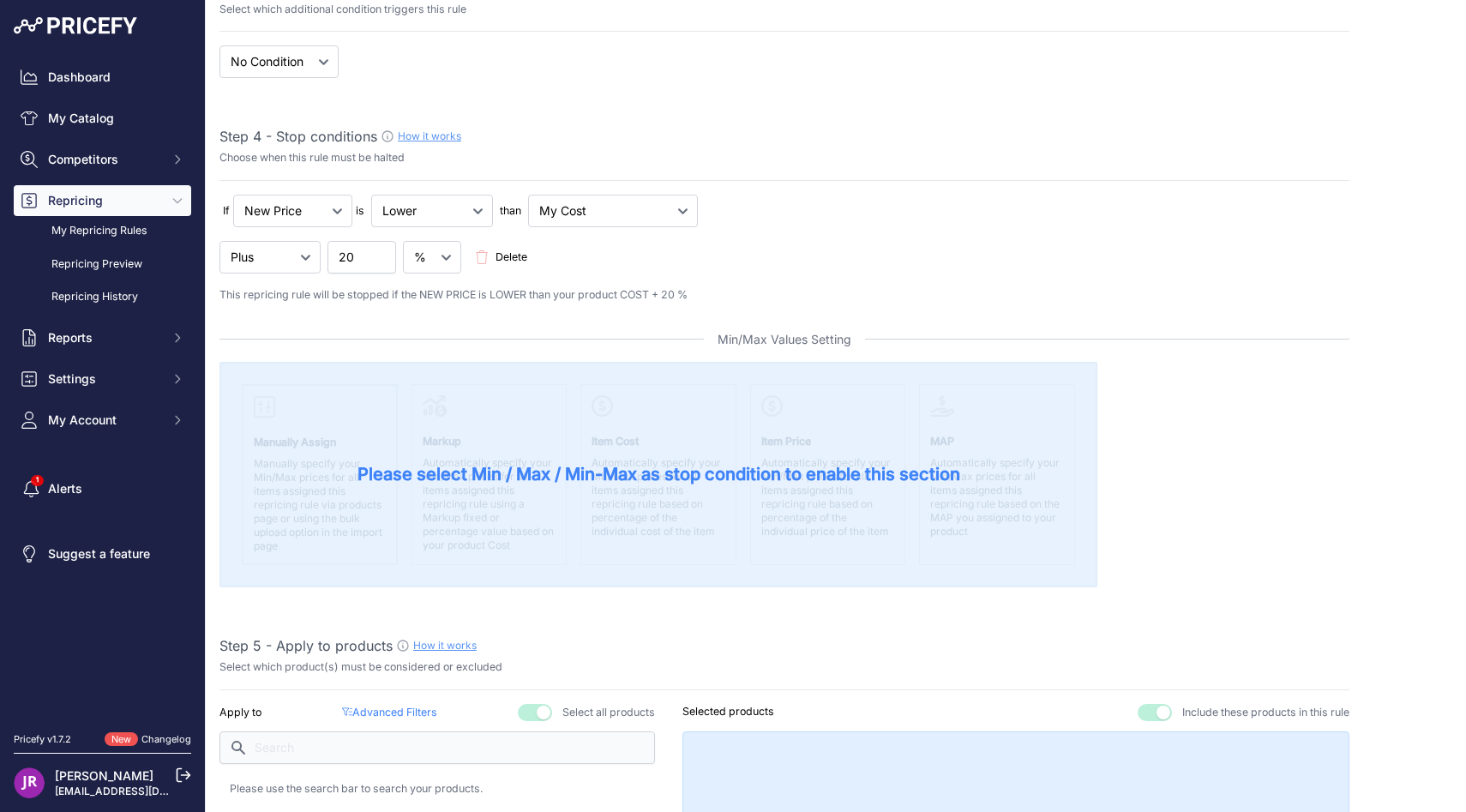
scroll to position [453, 0]
click at [96, 74] on link "Dashboard" at bounding box center [102, 77] width 178 height 31
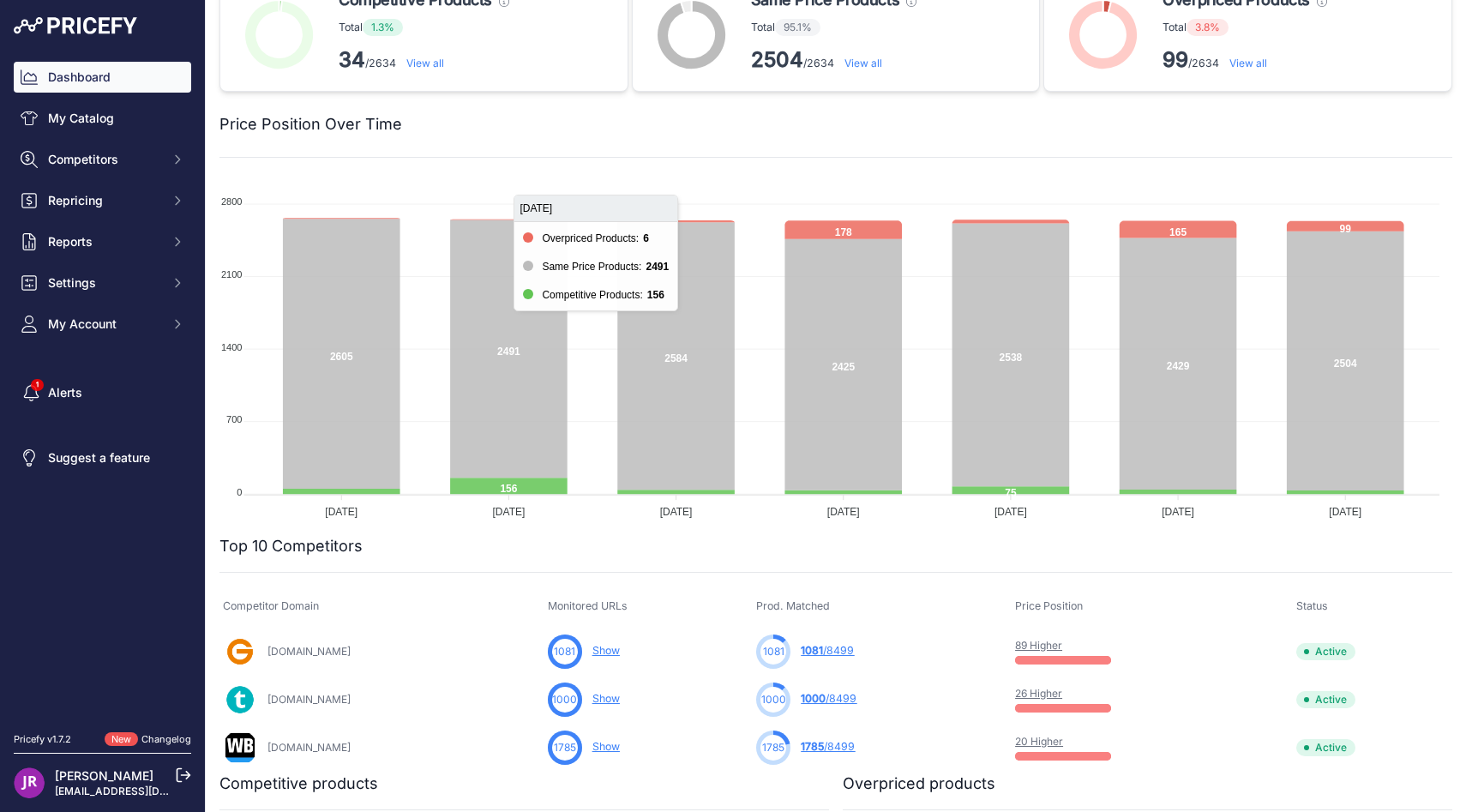
scroll to position [38, 0]
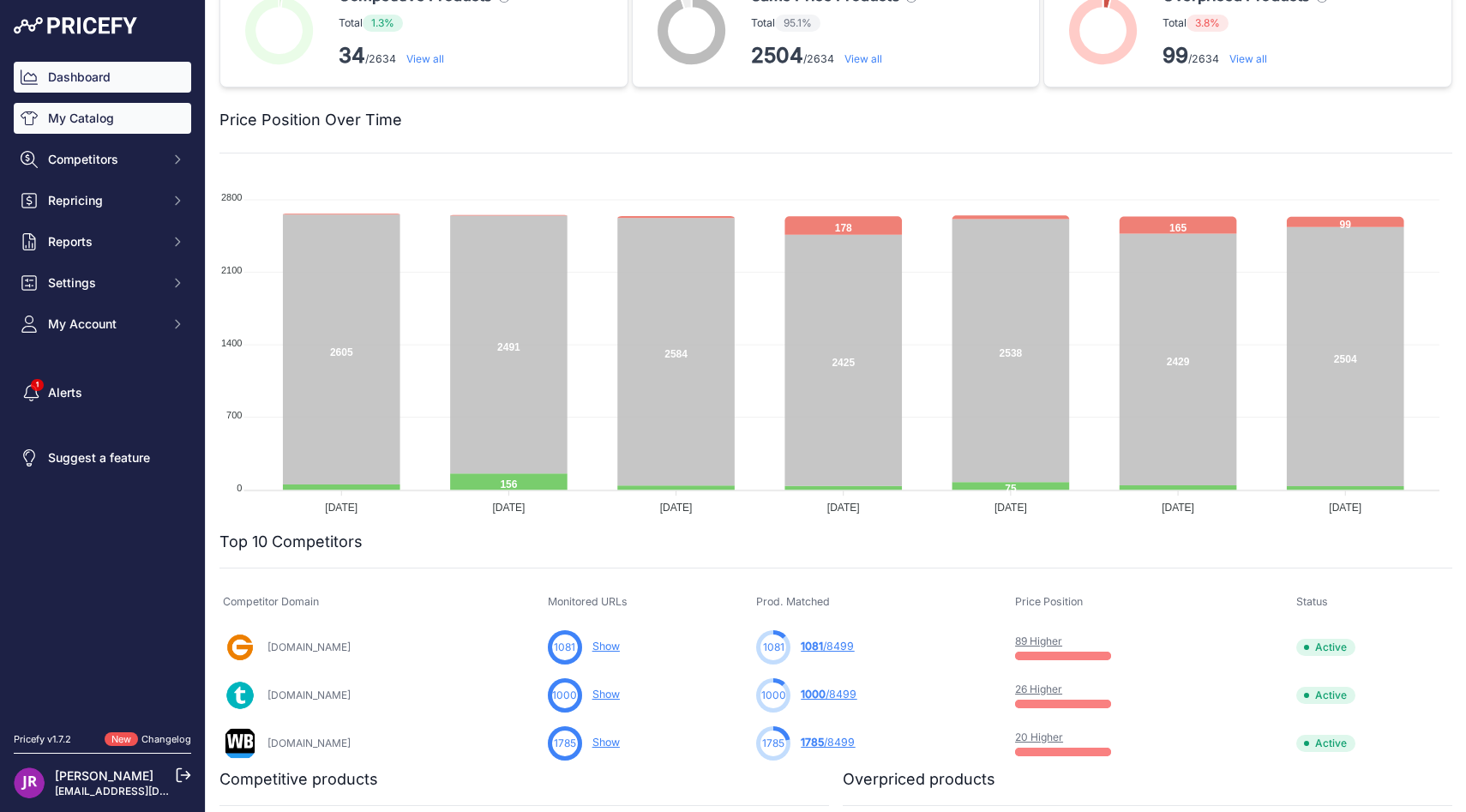
click at [108, 114] on link "My Catalog" at bounding box center [102, 118] width 178 height 31
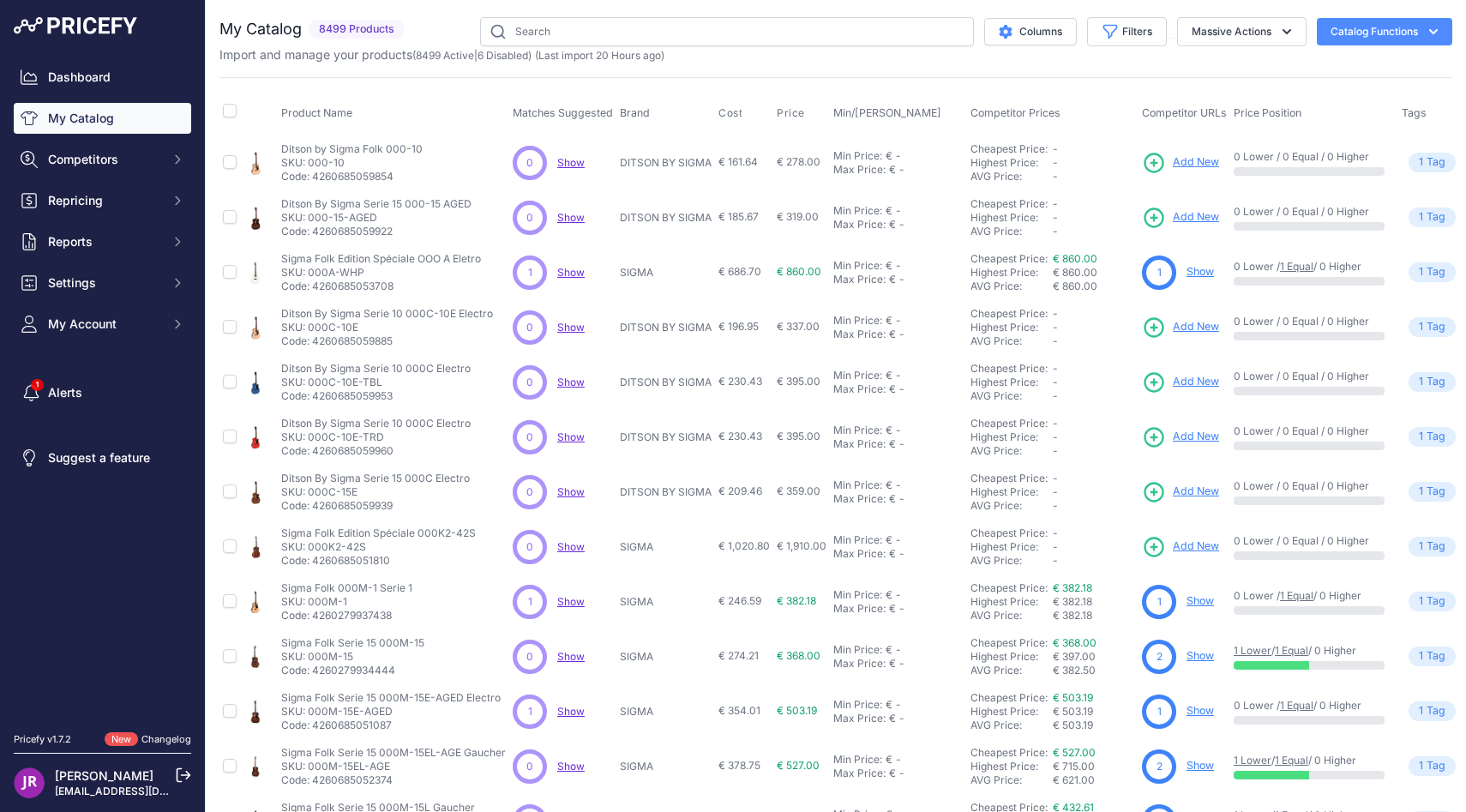
click at [1425, 37] on icon "button" at bounding box center [1433, 31] width 17 height 17
click at [1090, 68] on div "My Catalog 8499 Products" at bounding box center [836, 515] width 1233 height 995
click at [1257, 37] on button "Massive Actions" at bounding box center [1241, 31] width 130 height 29
click at [1018, 69] on div "My Catalog 8499 Products" at bounding box center [836, 515] width 1233 height 995
